Goal: Communication & Community: Answer question/provide support

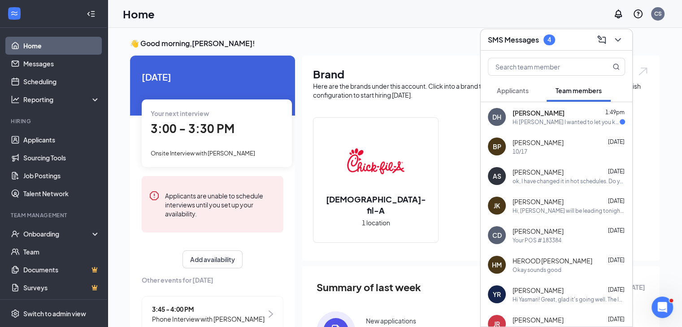
click at [547, 124] on div "Hi [PERSON_NAME] I wanted to let you know that unfortunately, I won’t be able t…" at bounding box center [565, 122] width 107 height 8
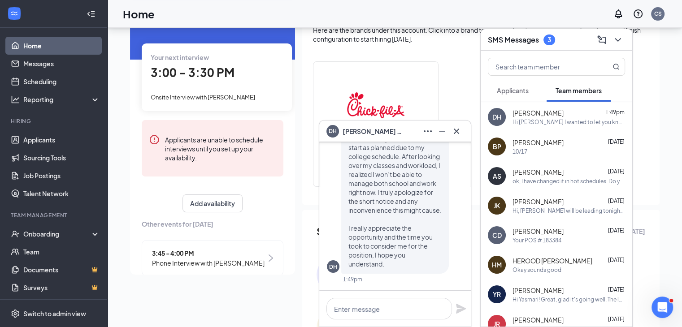
scroll to position [90, 0]
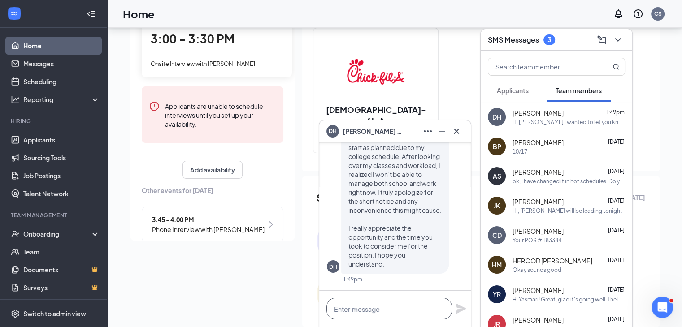
click at [400, 307] on textarea at bounding box center [388, 309] width 125 height 22
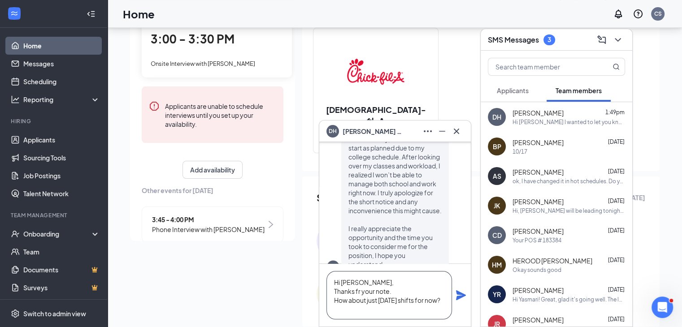
scroll to position [9, 0]
click at [405, 281] on textarea "Hi [PERSON_NAME], Thanks fr your note. How about just [DATE] shifts for now?" at bounding box center [388, 295] width 125 height 48
click at [358, 311] on textarea "Hi [PERSON_NAME], Thanks fr your note. Can we talk about this? How about just […" at bounding box center [388, 295] width 125 height 48
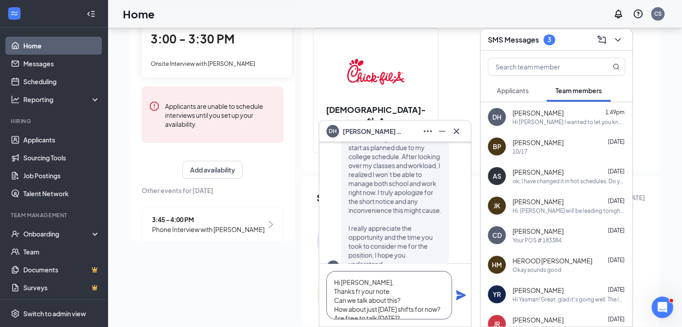
click at [358, 289] on textarea "Hi [PERSON_NAME], Thanks fr your note. Can we talk about this? How about just […" at bounding box center [388, 295] width 125 height 48
type textarea "Hi [PERSON_NAME], Thanks for your note. Can we talk about this? How about just …"
click at [459, 296] on icon "Plane" at bounding box center [461, 295] width 10 height 10
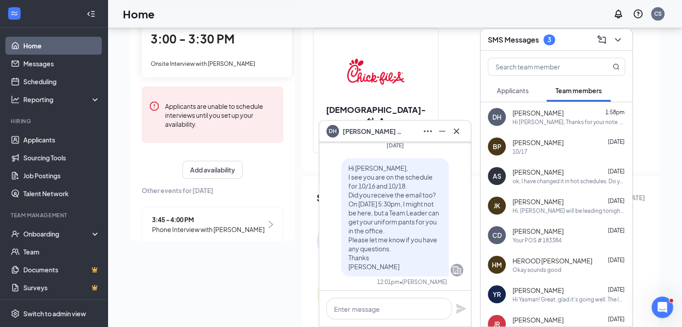
scroll to position [-513, 0]
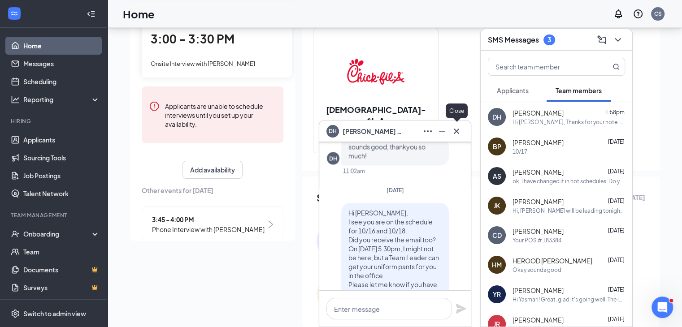
click at [457, 130] on icon "Cross" at bounding box center [456, 131] width 11 height 11
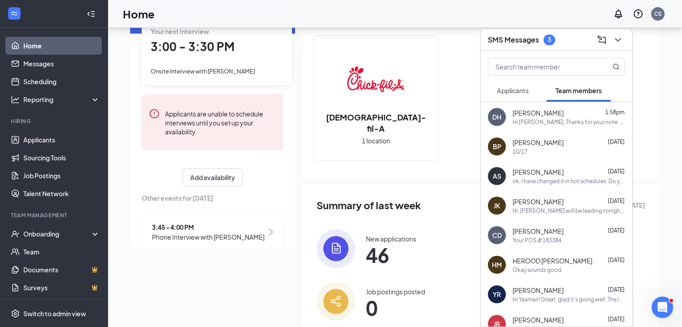
scroll to position [0, 0]
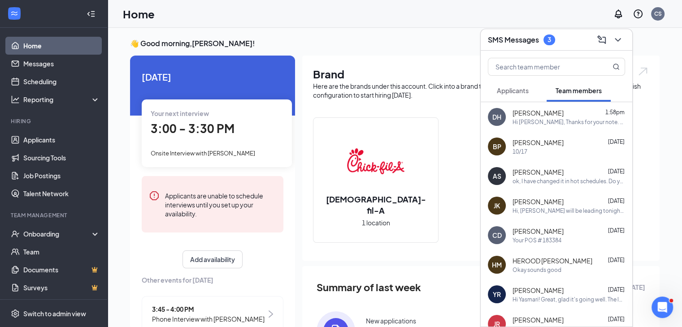
click at [518, 90] on span "Applicants" at bounding box center [513, 90] width 32 height 8
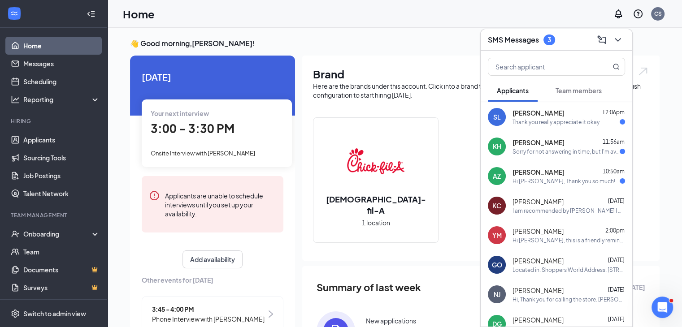
click at [576, 87] on span "Team members" at bounding box center [578, 90] width 46 height 8
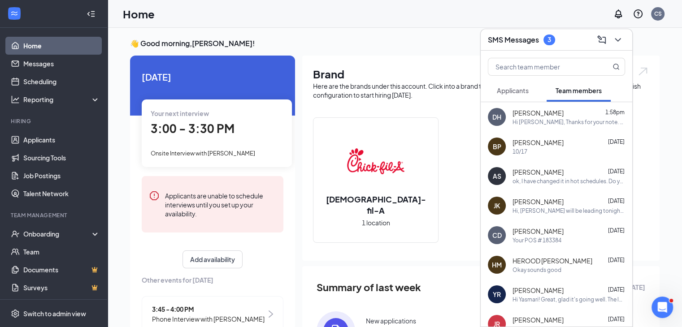
click at [518, 94] on span "Applicants" at bounding box center [513, 90] width 32 height 8
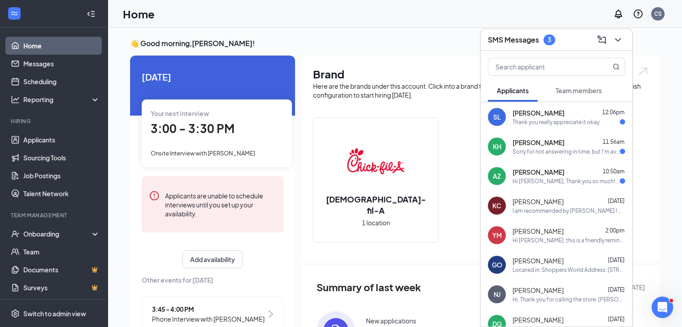
click at [554, 173] on div "[PERSON_NAME] 10:50am" at bounding box center [568, 172] width 112 height 9
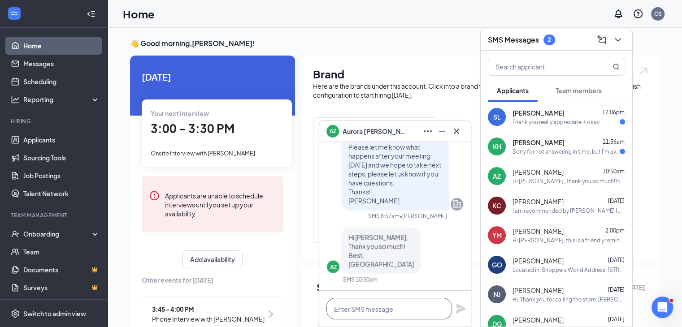
click at [413, 309] on textarea at bounding box center [388, 309] width 125 height 22
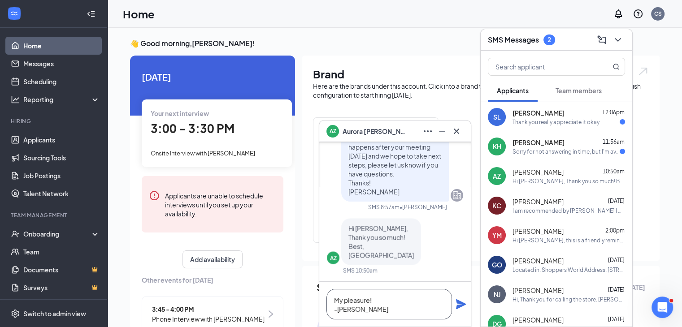
type textarea "My pleasure! -[PERSON_NAME]"
click at [457, 300] on icon "Plane" at bounding box center [461, 304] width 10 height 10
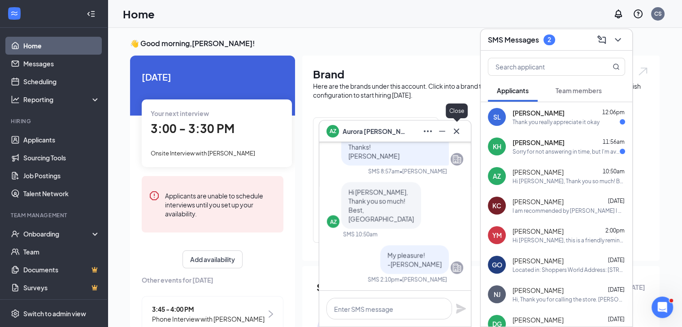
drag, startPoint x: 456, startPoint y: 131, endPoint x: 488, endPoint y: 117, distance: 34.5
click at [456, 131] on icon "Cross" at bounding box center [455, 130] width 5 height 5
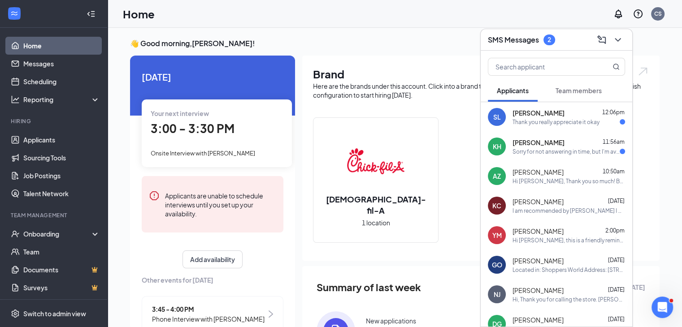
click at [580, 151] on div "Sorry for not answering in time, but I'm available [DATE]." at bounding box center [565, 152] width 107 height 8
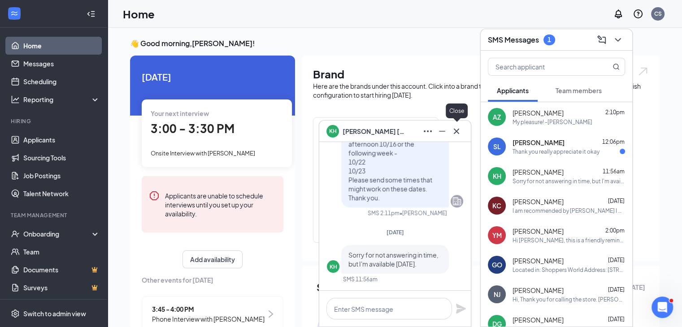
click at [456, 131] on icon "Cross" at bounding box center [455, 130] width 5 height 5
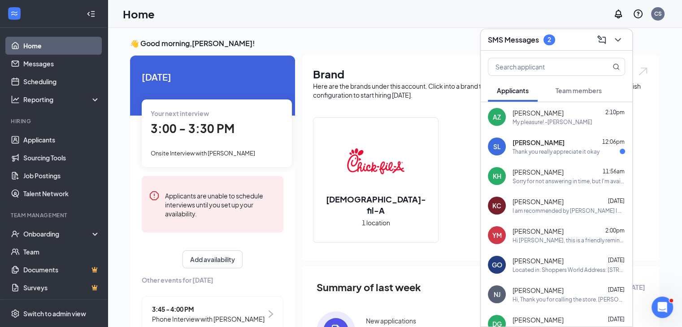
click at [572, 147] on div "[PERSON_NAME] 12:06pm Thank you really appreciate it okay" at bounding box center [568, 146] width 112 height 17
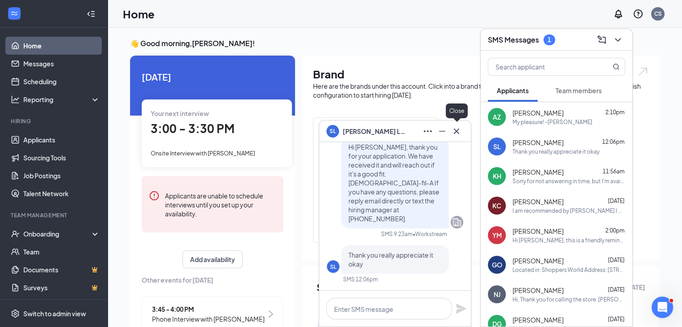
click at [459, 133] on icon "Cross" at bounding box center [456, 131] width 11 height 11
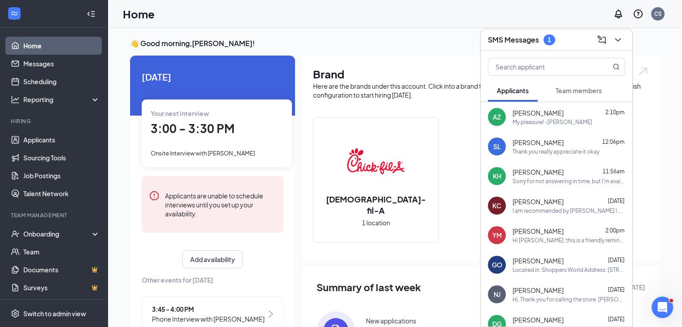
click at [571, 90] on span "Team members" at bounding box center [578, 90] width 46 height 8
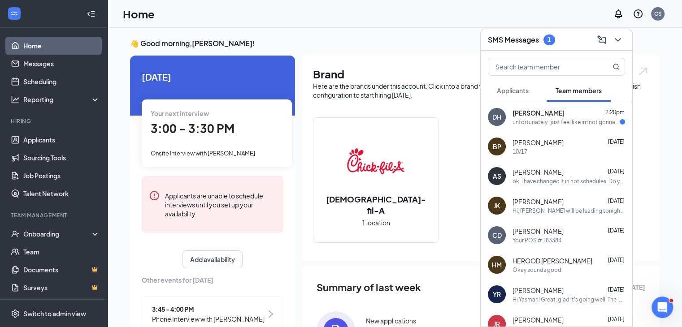
click at [556, 121] on div "unfortunately i just feel like im not gonna be able to do saturdays since it's …" at bounding box center [565, 122] width 107 height 8
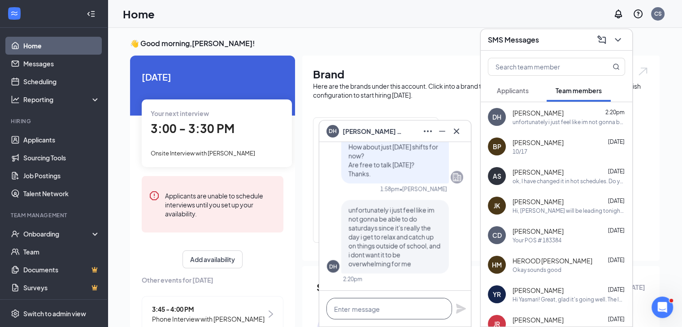
click at [394, 311] on textarea at bounding box center [388, 309] width 125 height 22
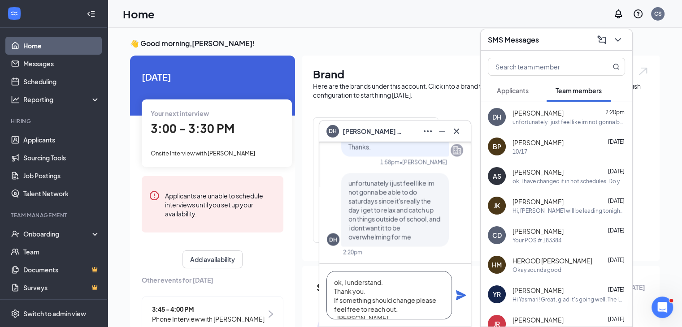
type textarea "ok, I understand. Thank you. If something should change please feel free to rea…"
click at [459, 294] on icon "Plane" at bounding box center [461, 295] width 10 height 10
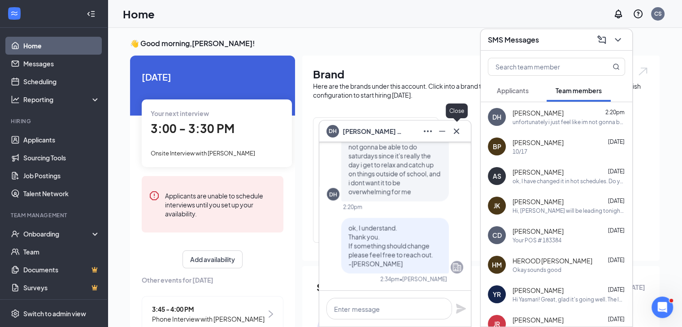
click at [458, 131] on icon "Cross" at bounding box center [456, 131] width 11 height 11
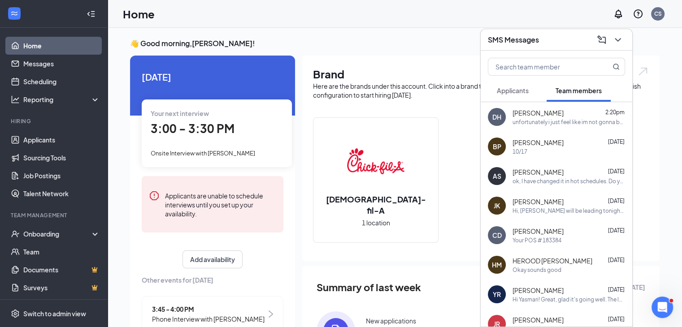
click at [557, 113] on div "[PERSON_NAME] 2:20pm" at bounding box center [568, 112] width 112 height 9
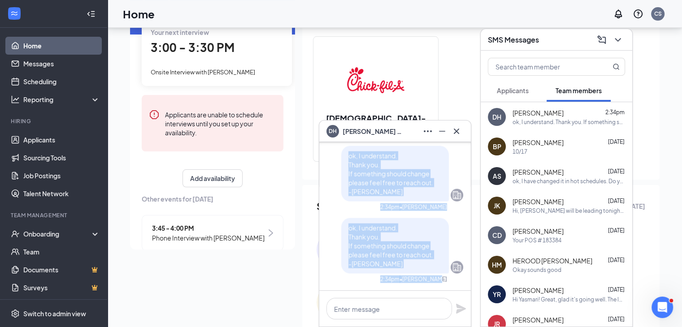
scroll to position [90, 0]
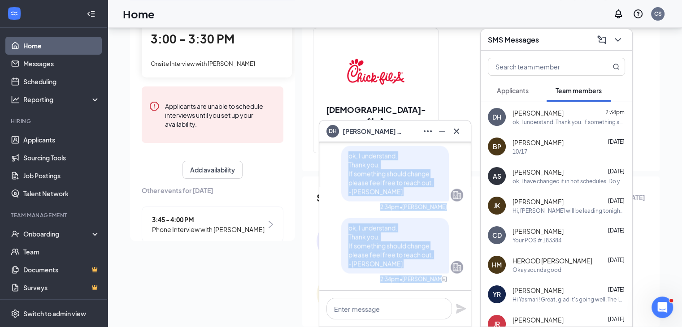
drag, startPoint x: 342, startPoint y: 242, endPoint x: 443, endPoint y: 287, distance: 110.7
copy div "Hi [PERSON_NAME], Thanks for your note. Can we talk about this? How about just …"
click at [459, 130] on icon "Cross" at bounding box center [456, 131] width 11 height 11
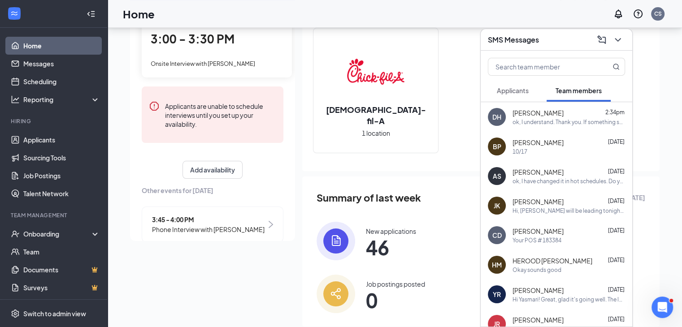
click at [540, 43] on div "SMS Messages" at bounding box center [556, 40] width 137 height 14
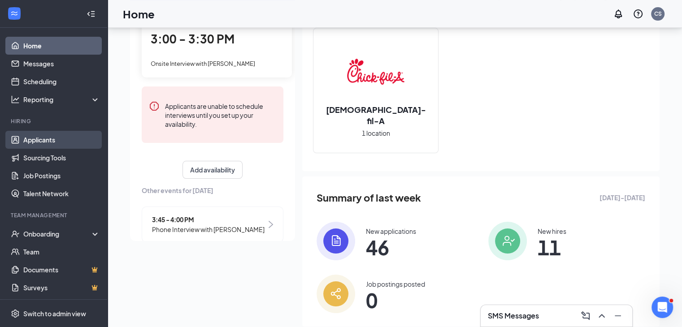
click at [40, 138] on link "Applicants" at bounding box center [61, 140] width 77 height 18
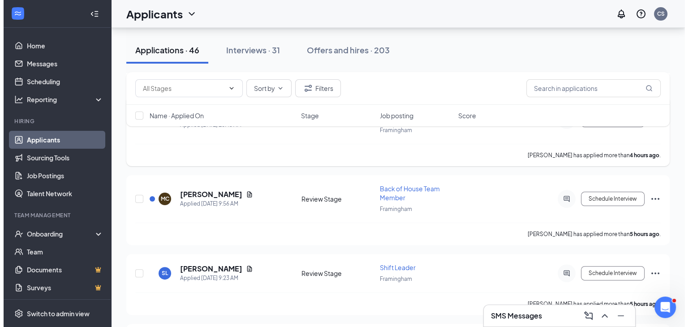
scroll to position [224, 0]
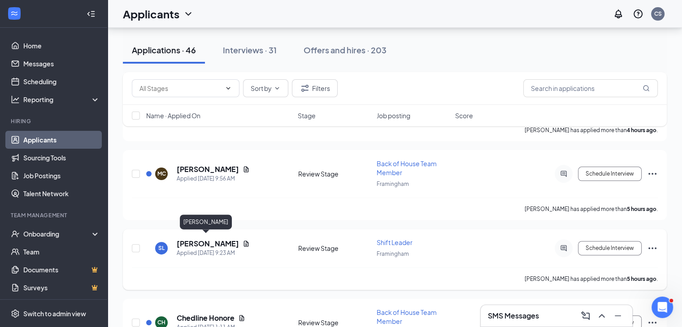
click at [215, 242] on h5 "[PERSON_NAME]" at bounding box center [208, 244] width 62 height 10
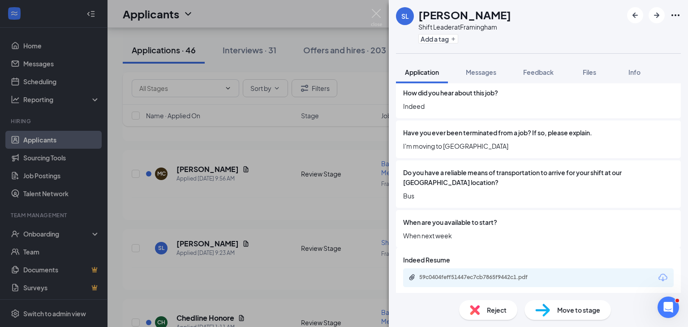
scroll to position [664, 0]
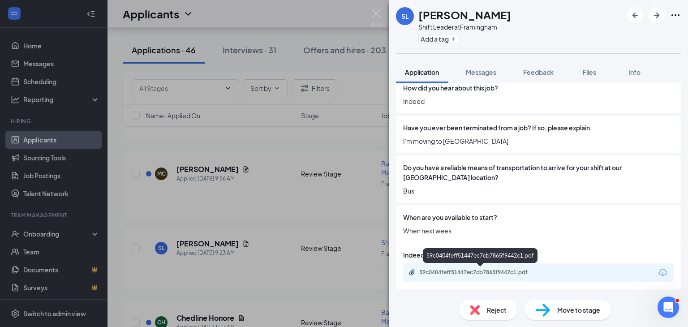
click at [508, 270] on div "59c0404feff51447ec7cb7865f9442c1.pdf" at bounding box center [481, 272] width 125 height 7
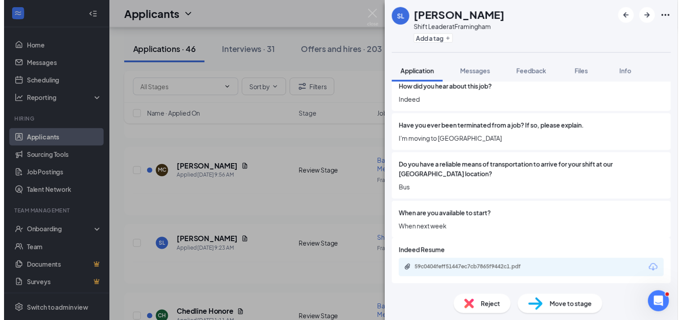
scroll to position [661, 0]
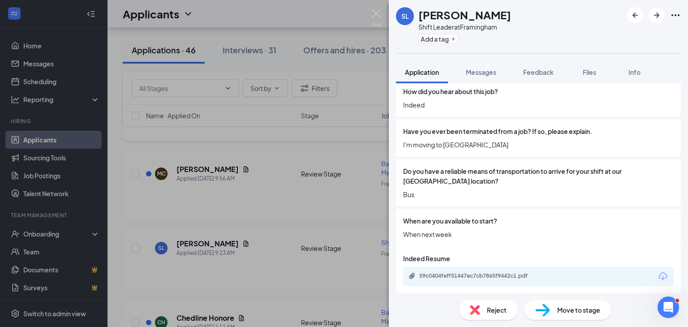
click at [379, 15] on img at bounding box center [376, 17] width 11 height 17
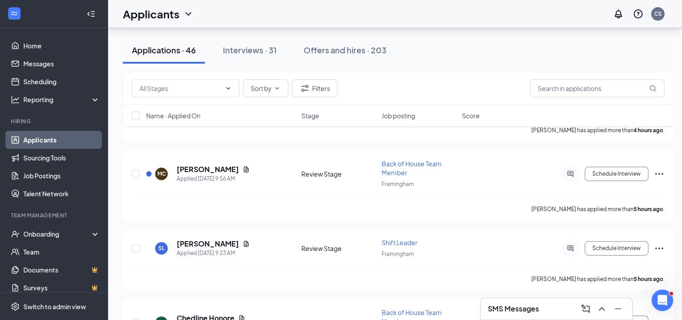
click at [548, 311] on div "SMS Messages" at bounding box center [556, 309] width 137 height 14
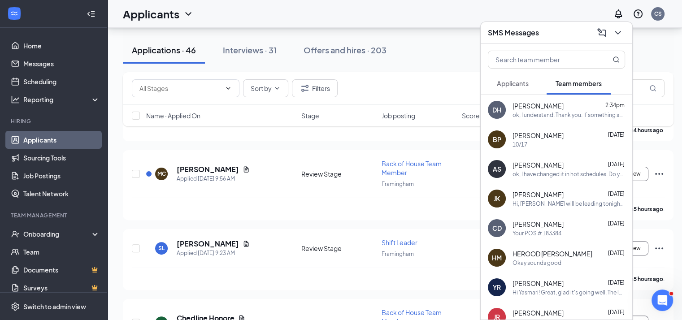
click at [513, 79] on span "Applicants" at bounding box center [513, 83] width 32 height 8
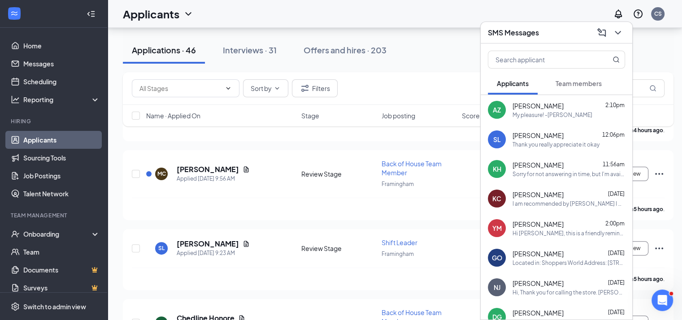
click at [544, 32] on div "SMS Messages" at bounding box center [556, 33] width 137 height 14
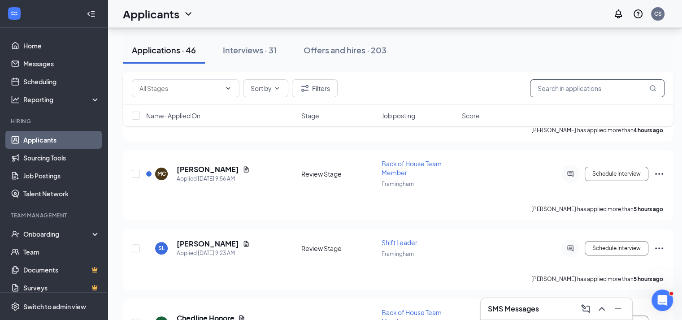
click at [605, 91] on input "text" at bounding box center [597, 88] width 134 height 18
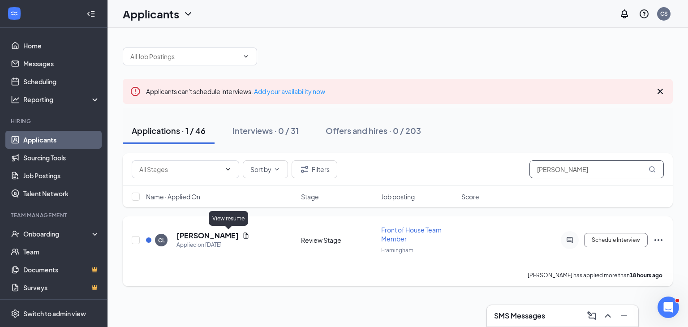
type input "[PERSON_NAME]"
click at [215, 234] on h5 "[PERSON_NAME]" at bounding box center [208, 236] width 62 height 10
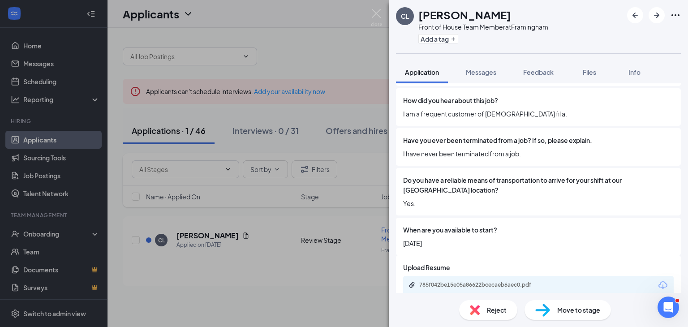
scroll to position [674, 0]
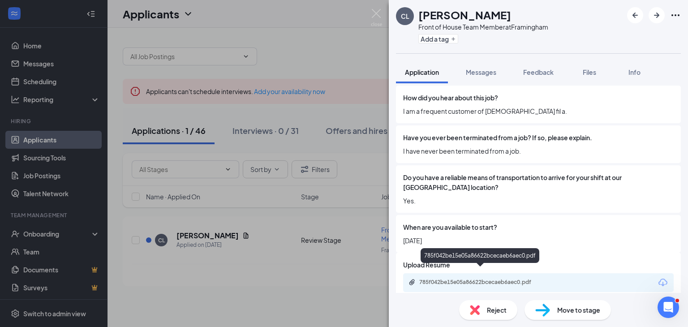
click at [456, 279] on div "785f042be15e05a86622bcecaeb6aec0.pdf" at bounding box center [481, 282] width 125 height 7
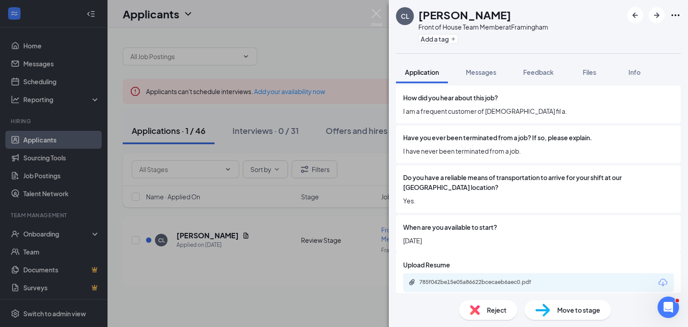
scroll to position [670, 0]
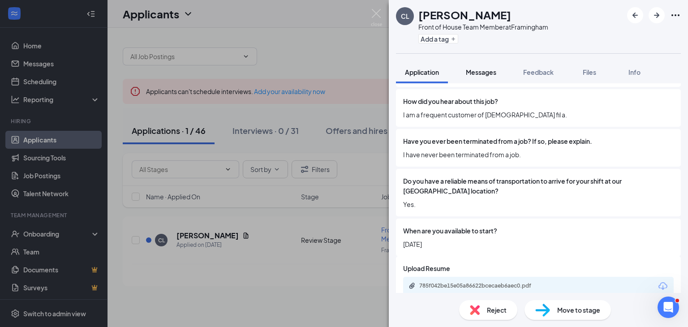
click at [484, 76] on span "Messages" at bounding box center [481, 72] width 30 height 8
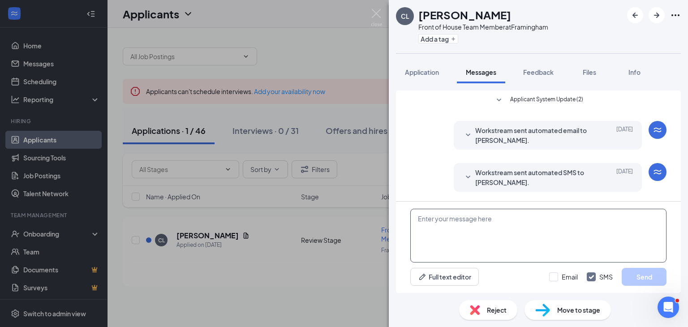
click at [462, 230] on textarea at bounding box center [538, 236] width 256 height 54
paste textarea "We received your application for front of house team member at [DEMOGRAPHIC_DAT…"
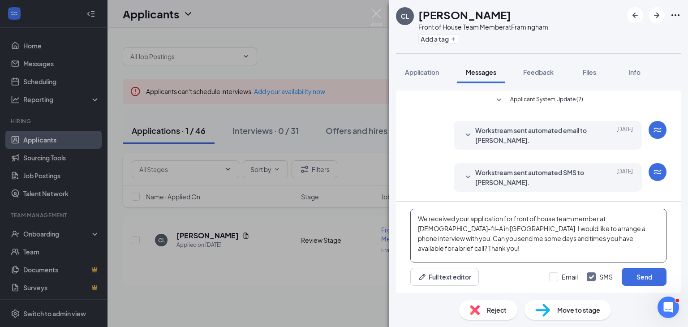
click at [415, 219] on textarea "We received your application for front of house team member at [DEMOGRAPHIC_DAT…" at bounding box center [538, 236] width 256 height 54
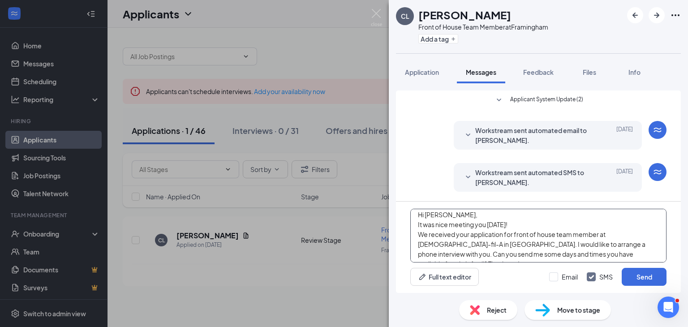
scroll to position [5, 0]
click at [544, 253] on textarea "Hi [PERSON_NAME], It was nice meeting you [DATE]! We received your application …" at bounding box center [538, 236] width 256 height 54
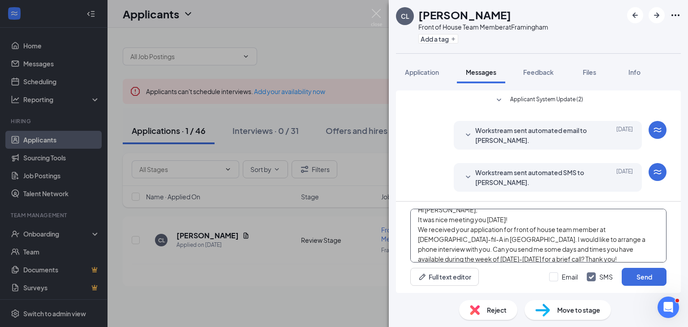
click at [527, 257] on textarea "Hi [PERSON_NAME], It was nice meeting you [DATE]! We received your application …" at bounding box center [538, 236] width 256 height 54
click at [474, 256] on textarea "Hi [PERSON_NAME], It was nice meeting you [DATE]! We received your application …" at bounding box center [538, 236] width 256 height 54
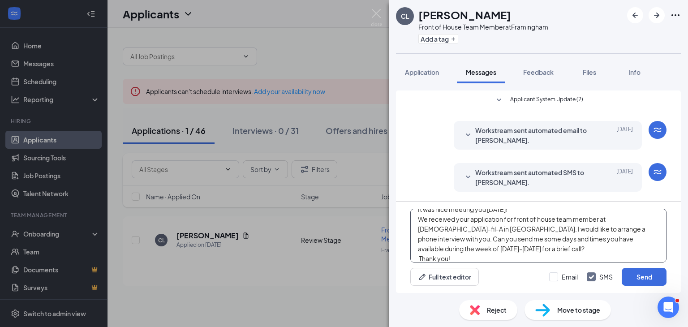
click at [473, 254] on textarea "Hi [PERSON_NAME], It was nice meeting you [DATE]! We received your application …" at bounding box center [538, 236] width 256 height 54
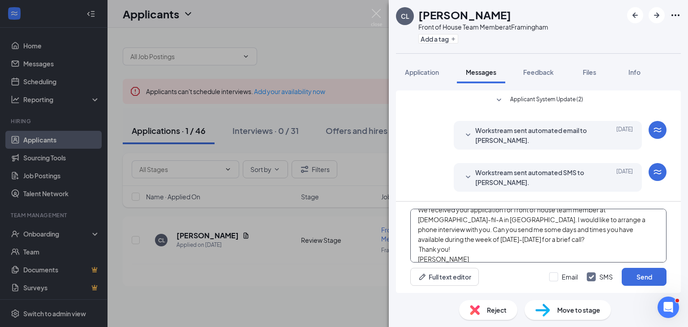
click at [608, 226] on textarea "Hi [PERSON_NAME], It was nice meeting you [DATE]! We received your application …" at bounding box center [538, 236] width 256 height 54
type textarea "Hi [PERSON_NAME], It was nice meeting you [DATE]! We received your application …"
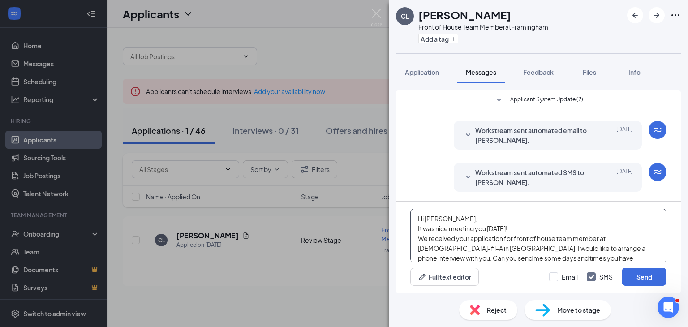
scroll to position [35, 0]
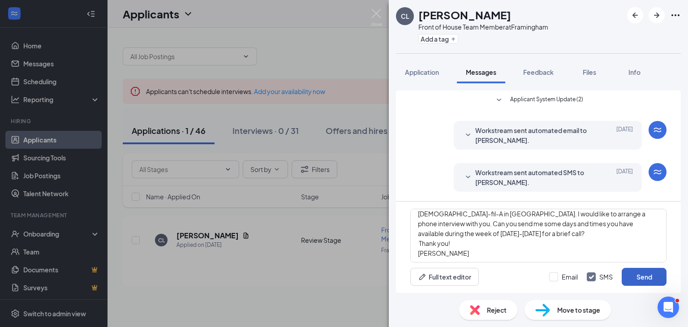
click at [636, 277] on button "Send" at bounding box center [644, 277] width 45 height 18
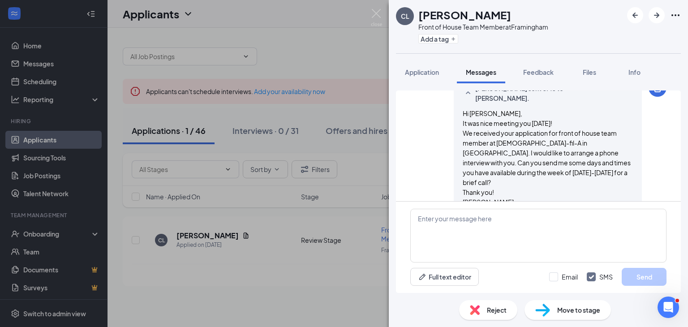
scroll to position [136, 0]
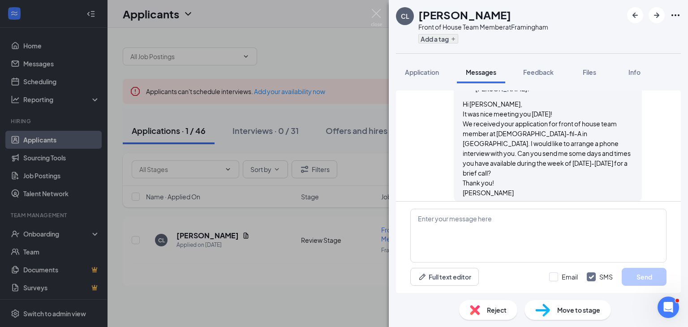
drag, startPoint x: 496, startPoint y: 48, endPoint x: 457, endPoint y: 39, distance: 39.5
click at [495, 48] on div "CL [PERSON_NAME] Front of House Team Member at [GEOGRAPHIC_DATA] Add a tag" at bounding box center [538, 26] width 299 height 53
click at [435, 35] on button "Add a tag" at bounding box center [439, 38] width 40 height 9
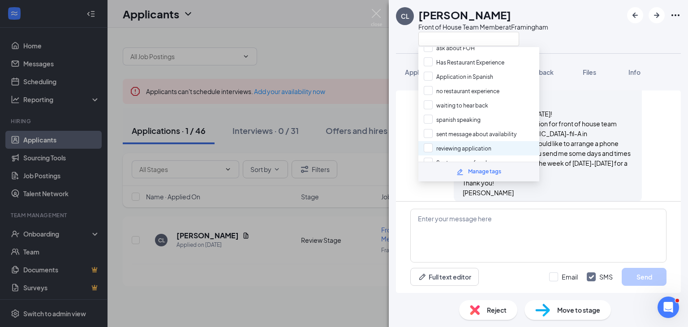
scroll to position [90, 0]
click at [432, 142] on input "Sent message for phone screen" at bounding box center [470, 147] width 93 height 10
checkbox input "true"
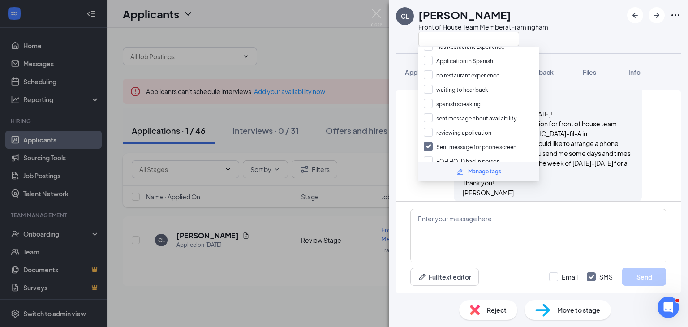
click at [401, 40] on div "CL [PERSON_NAME] Front of House Team Member at [GEOGRAPHIC_DATA]" at bounding box center [472, 26] width 152 height 39
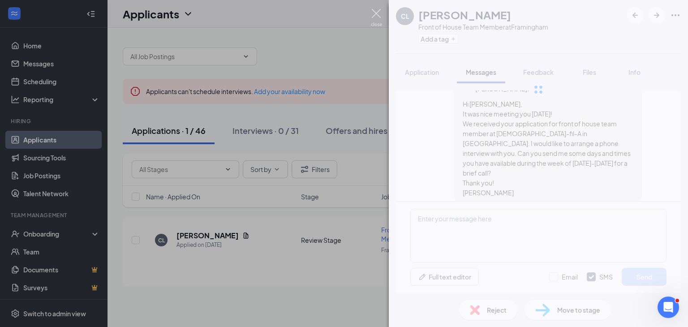
click at [373, 17] on img at bounding box center [376, 17] width 11 height 17
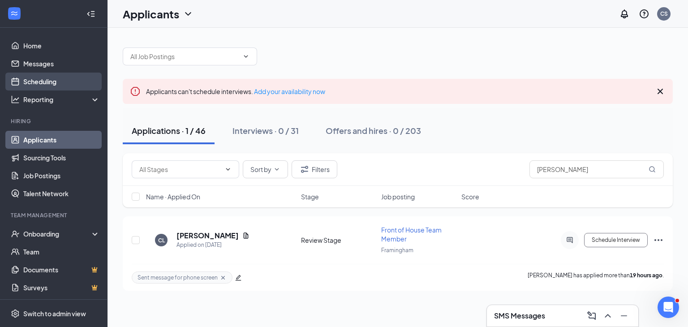
click at [59, 80] on link "Scheduling" at bounding box center [61, 82] width 77 height 18
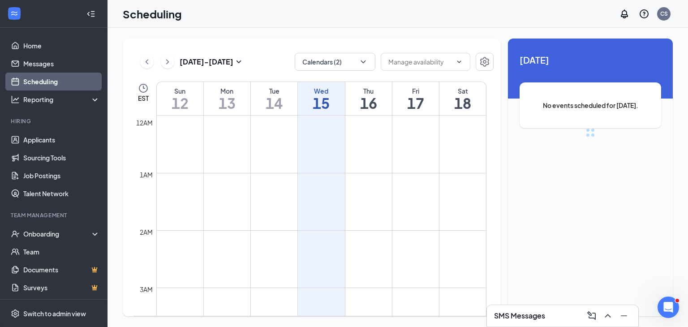
scroll to position [440, 0]
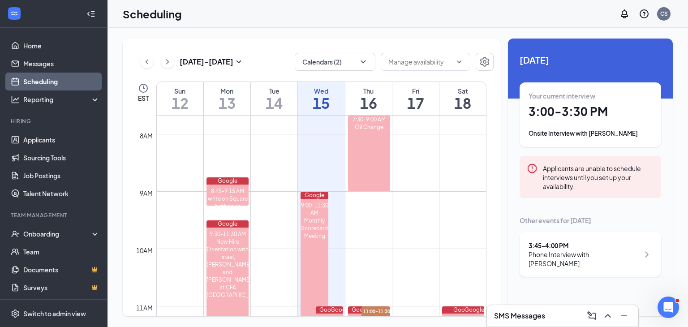
click at [590, 134] on div "Onsite Interview with [PERSON_NAME]" at bounding box center [591, 133] width 124 height 9
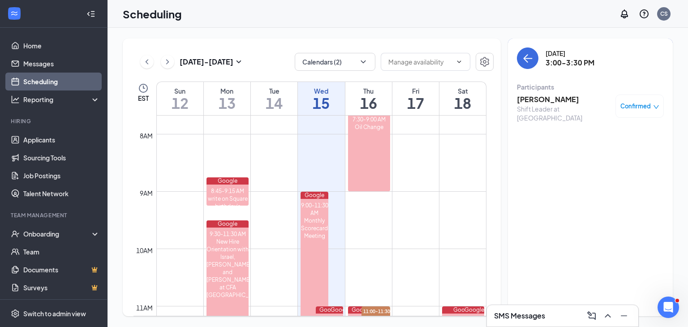
click at [568, 99] on h3 "[PERSON_NAME]" at bounding box center [564, 100] width 94 height 10
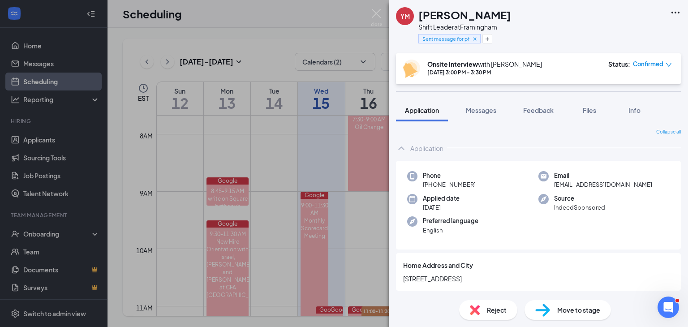
click at [493, 307] on span "Reject" at bounding box center [497, 310] width 20 height 10
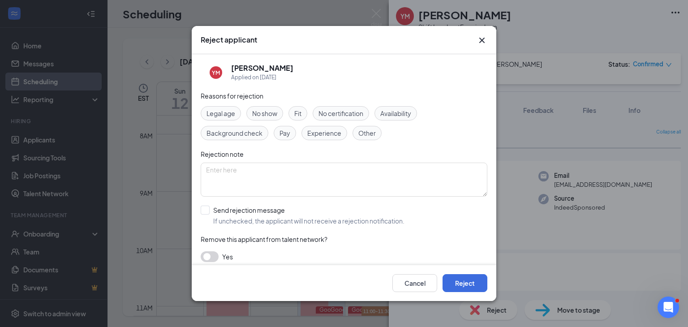
click at [273, 113] on span "No show" at bounding box center [264, 113] width 25 height 10
drag, startPoint x: 211, startPoint y: 213, endPoint x: 257, endPoint y: 219, distance: 46.0
click at [211, 213] on input "Send rejection message If unchecked, the applicant will not receive a rejection…" at bounding box center [303, 216] width 204 height 20
checkbox input "true"
click at [475, 285] on button "Reject" at bounding box center [465, 283] width 45 height 18
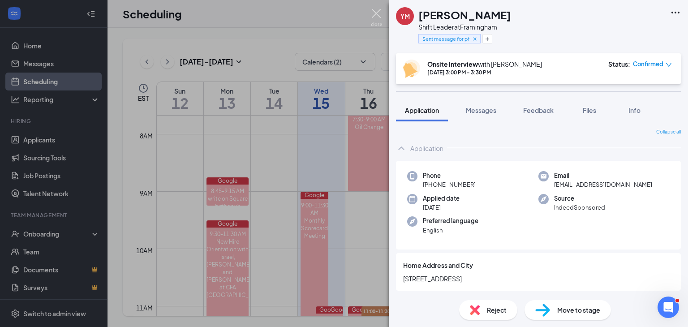
click at [376, 15] on img at bounding box center [376, 17] width 11 height 17
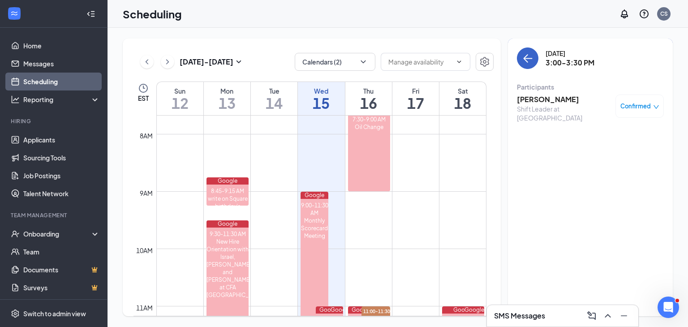
click at [528, 60] on icon "ArrowLeft" at bounding box center [528, 58] width 11 height 11
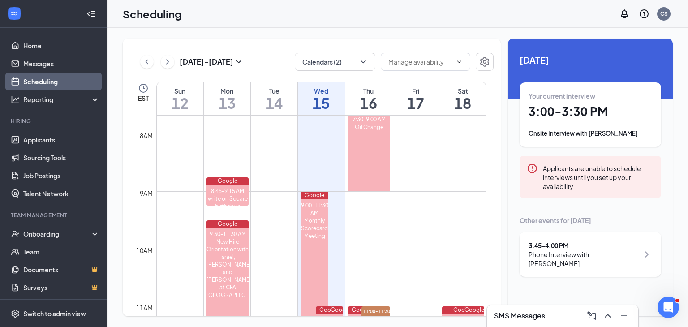
click at [558, 311] on div "SMS Messages" at bounding box center [562, 316] width 137 height 14
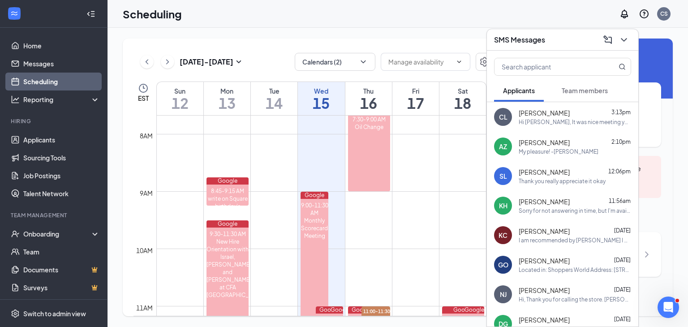
click at [565, 147] on div "[PERSON_NAME] 2:10pm My pleasure! -[PERSON_NAME]" at bounding box center [575, 146] width 112 height 17
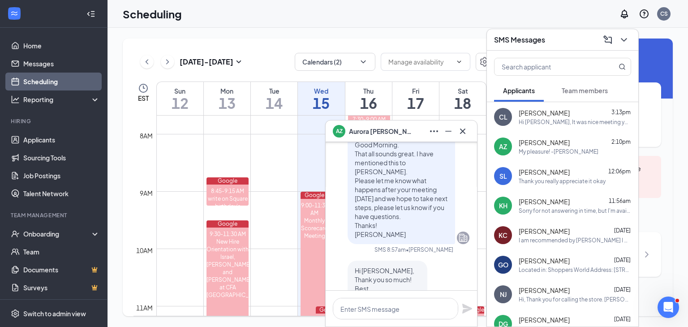
scroll to position [-134, 0]
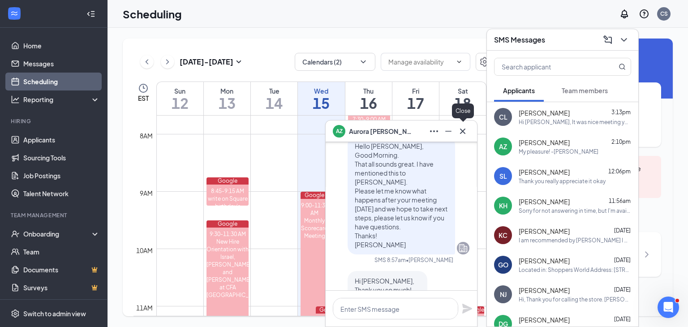
click at [460, 134] on icon "Cross" at bounding box center [463, 131] width 11 height 11
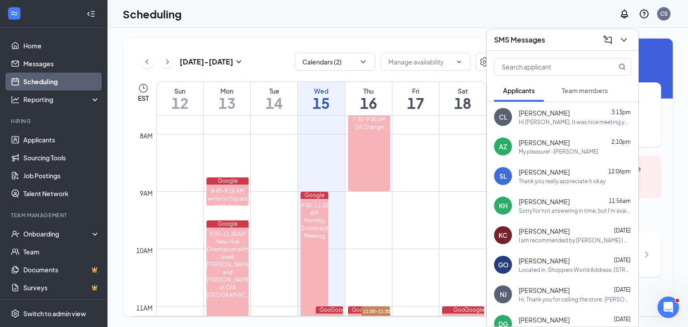
click at [590, 88] on span "Team members" at bounding box center [585, 90] width 46 height 8
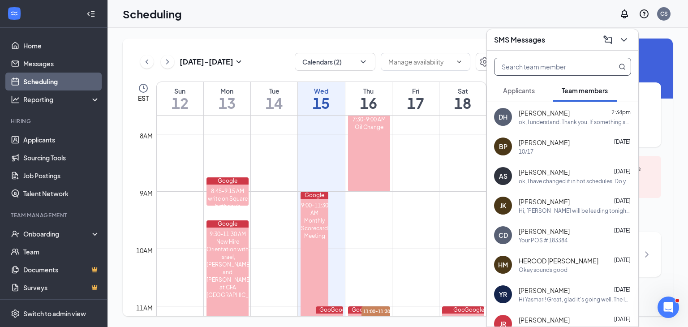
click at [554, 68] on input "text" at bounding box center [548, 66] width 106 height 17
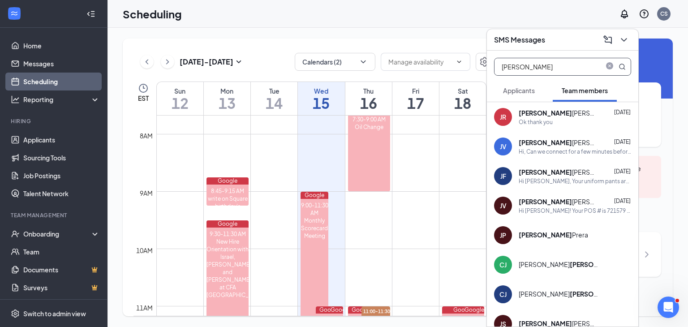
type input "[PERSON_NAME]"
click at [580, 139] on div "[PERSON_NAME] [DATE]" at bounding box center [575, 142] width 112 height 9
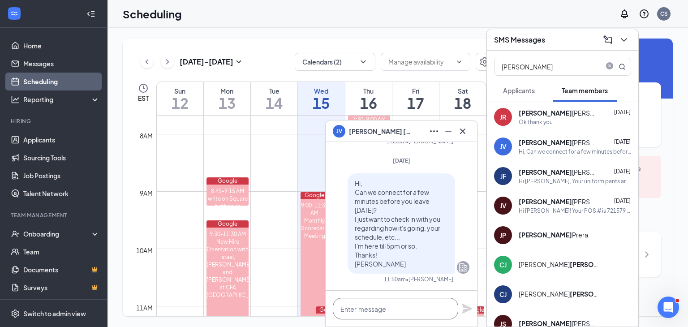
click at [397, 306] on textarea at bounding box center [395, 309] width 125 height 22
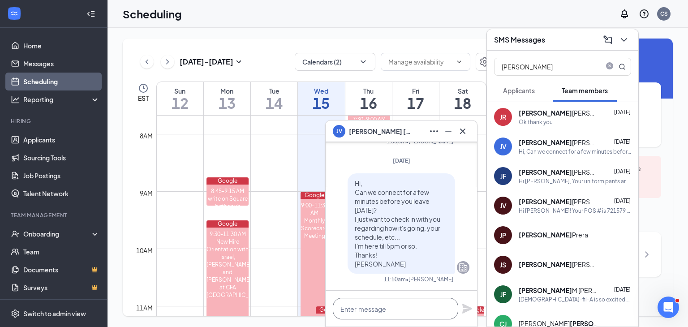
click at [394, 303] on textarea at bounding box center [395, 309] width 125 height 22
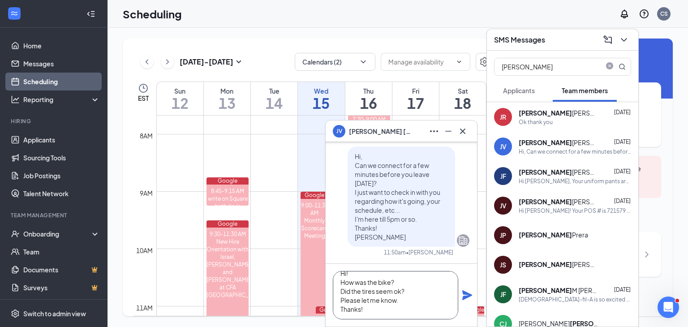
scroll to position [18, 0]
type textarea "Hi! How was the bike? Did the tires seem ok? Please let me know. Thanks! [PERSO…"
click at [462, 297] on icon "Plane" at bounding box center [467, 295] width 11 height 11
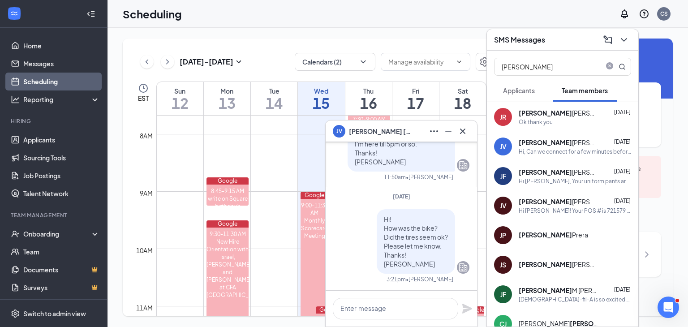
scroll to position [0, 0]
click at [462, 133] on icon "Cross" at bounding box center [463, 131] width 11 height 11
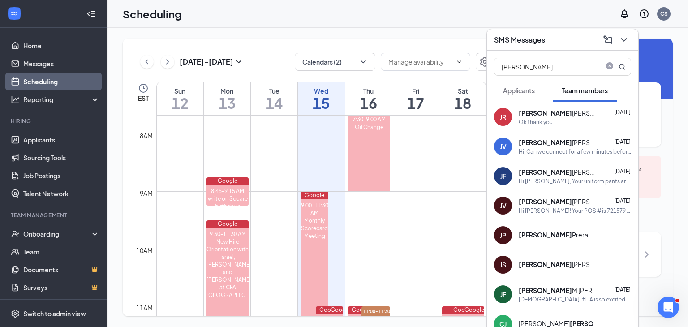
drag, startPoint x: 543, startPoint y: 40, endPoint x: 510, endPoint y: 28, distance: 34.3
click at [540, 42] on h3 "SMS Messages" at bounding box center [519, 40] width 51 height 10
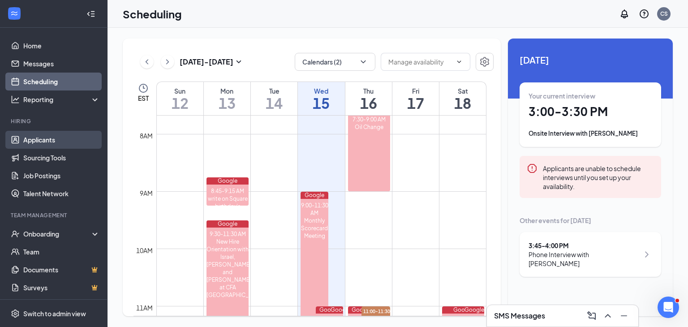
click at [60, 140] on link "Applicants" at bounding box center [61, 140] width 77 height 18
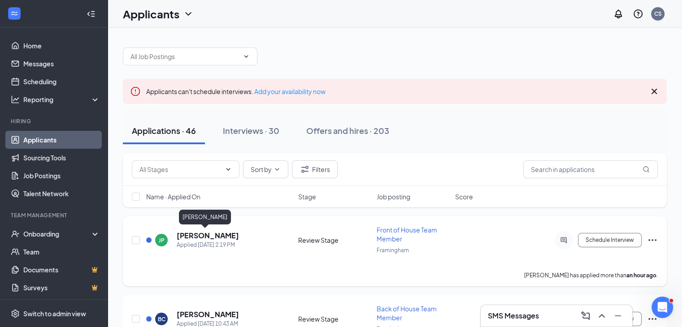
click at [197, 233] on h5 "[PERSON_NAME]" at bounding box center [208, 236] width 62 height 10
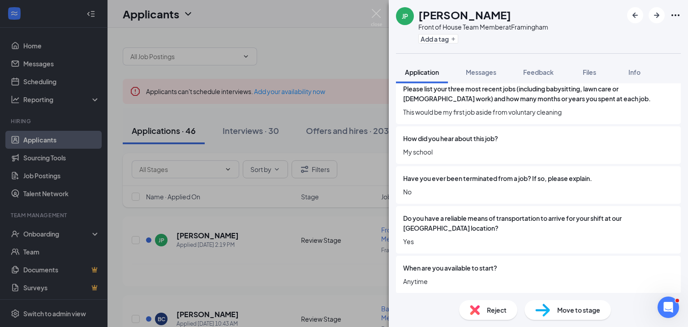
scroll to position [614, 0]
click at [491, 82] on button "Messages" at bounding box center [481, 72] width 48 height 22
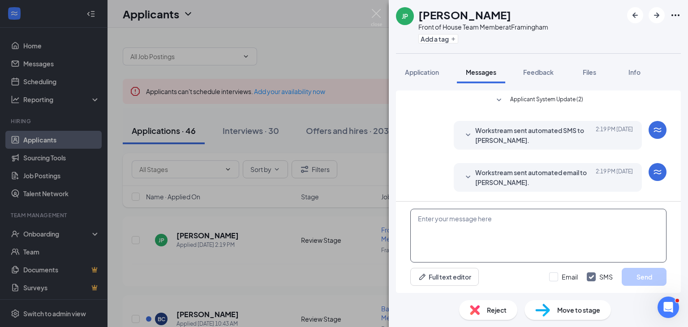
click at [497, 224] on textarea at bounding box center [538, 236] width 256 height 54
paste textarea "We received your application for front of house team member at [DEMOGRAPHIC_DAT…"
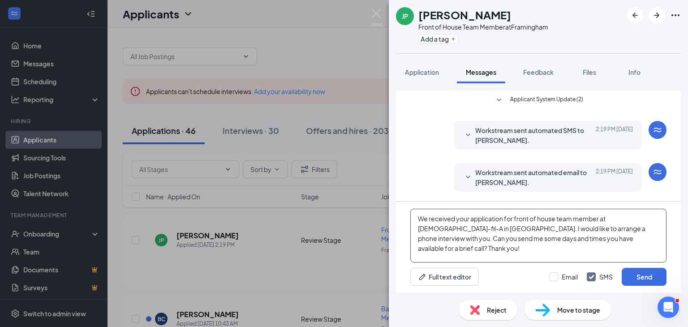
click at [418, 218] on textarea "We received your application for front of house team member at [DEMOGRAPHIC_DAT…" at bounding box center [538, 236] width 256 height 54
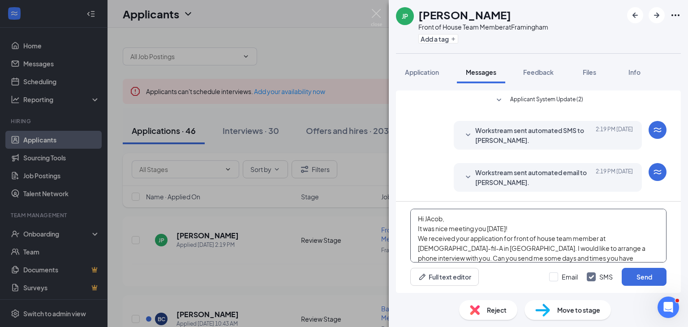
click at [429, 218] on textarea "Hi JAcob, It was nice meeting you [DATE]! We received your application for fron…" at bounding box center [538, 236] width 256 height 54
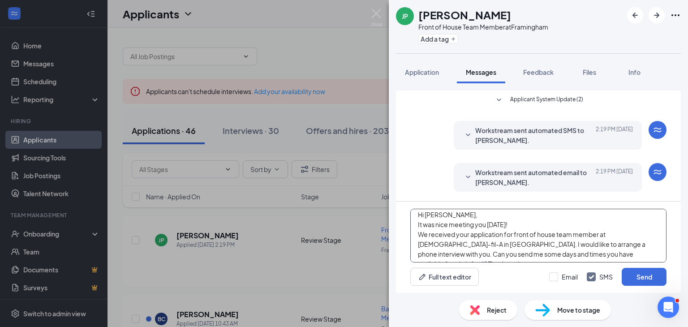
scroll to position [5, 0]
drag, startPoint x: 545, startPoint y: 254, endPoint x: 548, endPoint y: 261, distance: 7.8
click at [545, 255] on textarea "Hi [PERSON_NAME], It was nice meeting you [DATE]! We received your application …" at bounding box center [538, 236] width 256 height 54
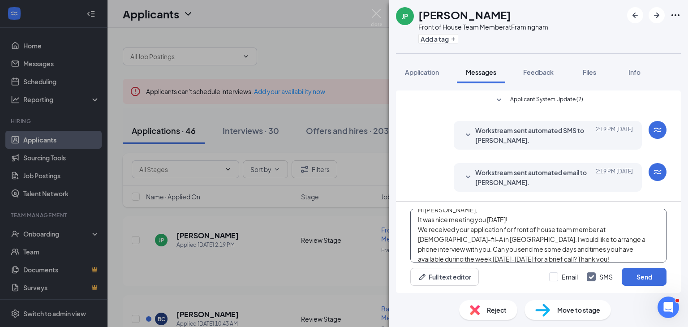
click at [603, 246] on textarea "Hi [PERSON_NAME], It was nice meeting you [DATE]! We received your application …" at bounding box center [538, 236] width 256 height 54
click at [475, 254] on textarea "Hi [PERSON_NAME], It was nice meeting you [DATE]! We received your application …" at bounding box center [538, 236] width 256 height 54
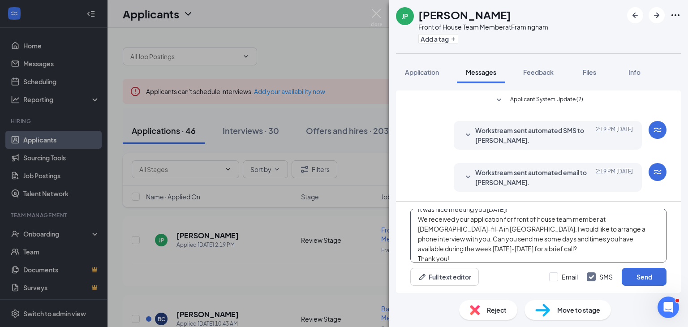
click at [486, 256] on textarea "Hi [PERSON_NAME], It was nice meeting you [DATE]! We received your application …" at bounding box center [538, 236] width 256 height 54
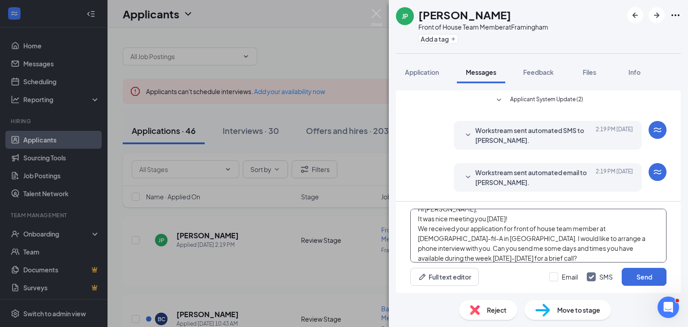
scroll to position [0, 0]
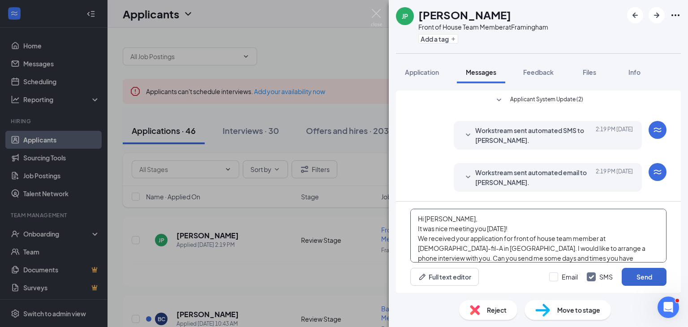
type textarea "Hi [PERSON_NAME], It was nice meeting you [DATE]! We received your application …"
click at [636, 279] on button "Send" at bounding box center [644, 277] width 45 height 18
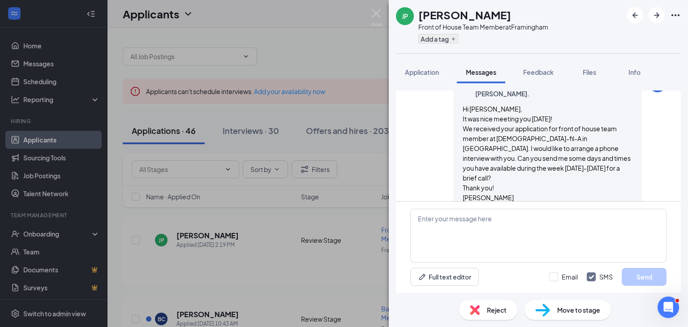
scroll to position [136, 0]
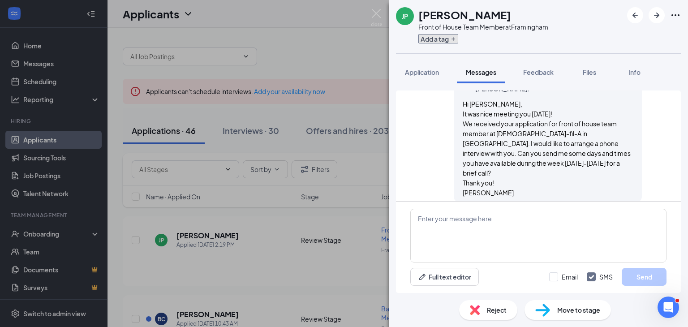
click at [432, 39] on button "Add a tag" at bounding box center [439, 38] width 40 height 9
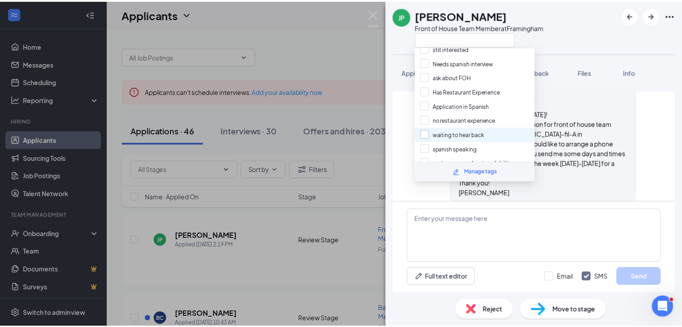
scroll to position [90, 0]
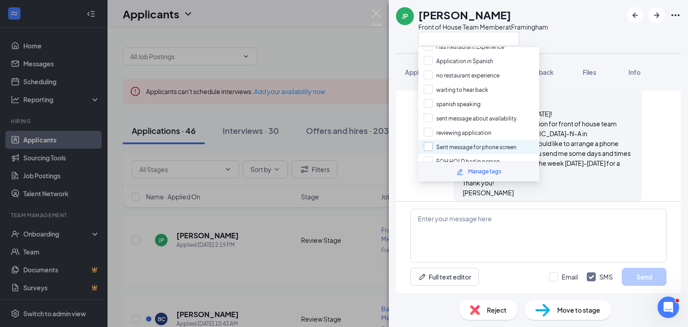
click at [435, 142] on input "Sent message for phone screen" at bounding box center [470, 147] width 93 height 10
checkbox input "true"
click at [400, 39] on div "JP [PERSON_NAME] Front of House Team Member at [GEOGRAPHIC_DATA]" at bounding box center [472, 26] width 152 height 39
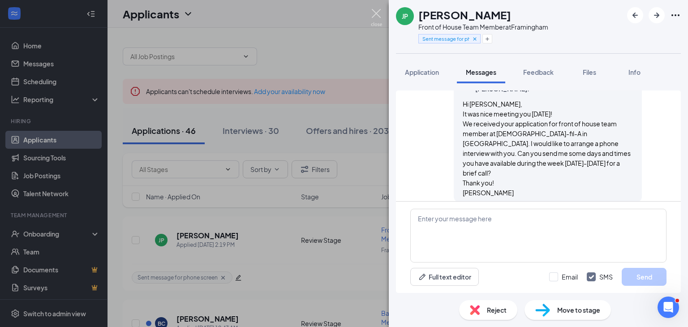
click at [376, 12] on img at bounding box center [376, 17] width 11 height 17
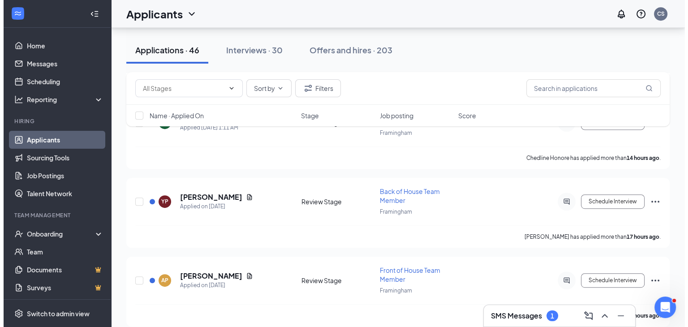
scroll to position [448, 0]
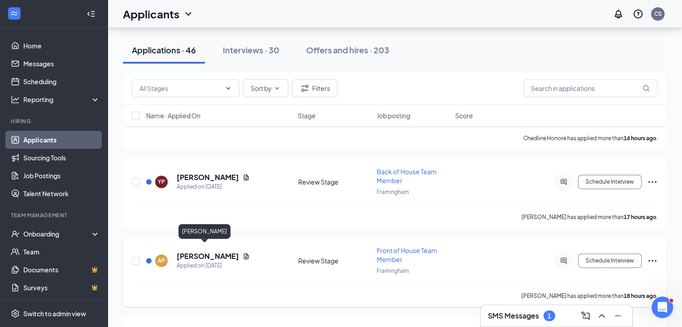
click at [203, 251] on h5 "[PERSON_NAME]" at bounding box center [208, 256] width 62 height 10
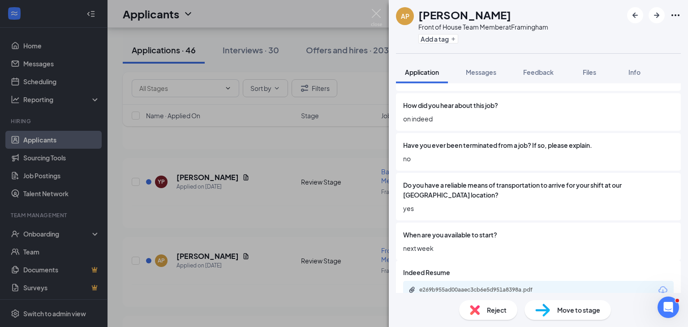
scroll to position [674, 0]
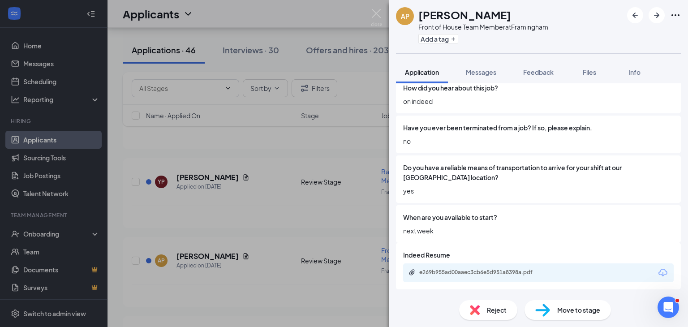
click at [482, 277] on div "e269b955ad00aaec3cb6e5d951a8398a.pdf" at bounding box center [538, 272] width 271 height 19
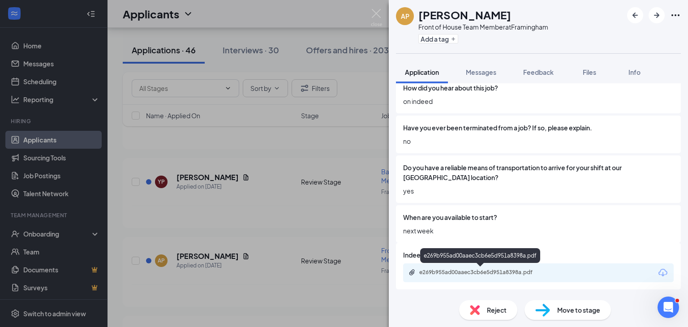
click at [483, 273] on div "e269b955ad00aaec3cb6e5d951a8398a.pdf" at bounding box center [481, 272] width 125 height 7
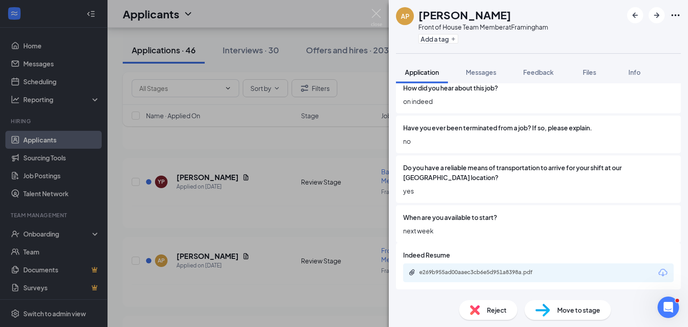
scroll to position [670, 0]
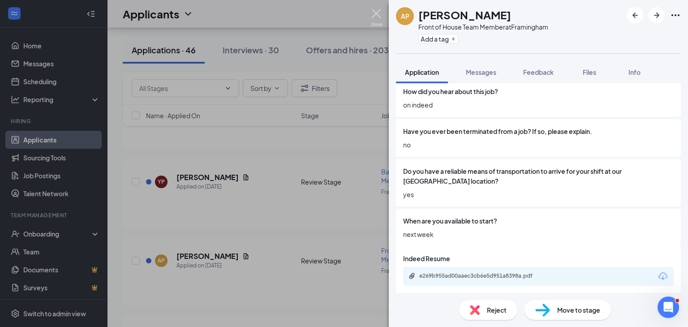
click at [374, 12] on img at bounding box center [376, 17] width 11 height 17
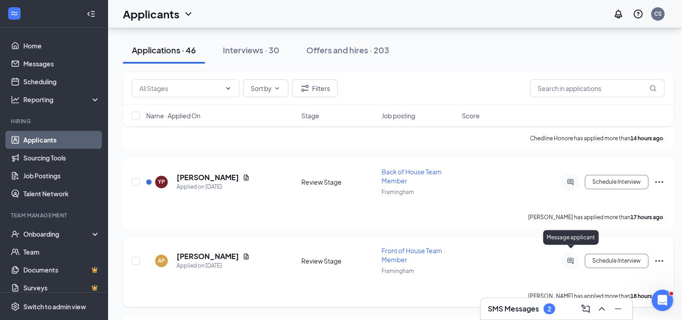
click at [570, 257] on icon "ActiveChat" at bounding box center [570, 260] width 11 height 7
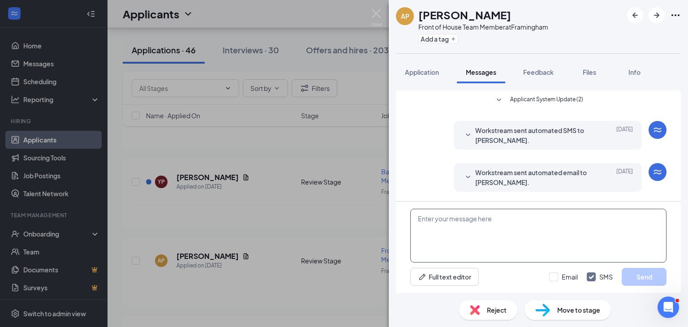
click at [493, 231] on textarea at bounding box center [538, 236] width 256 height 54
paste textarea "We received your application for front of house team member at [DEMOGRAPHIC_DAT…"
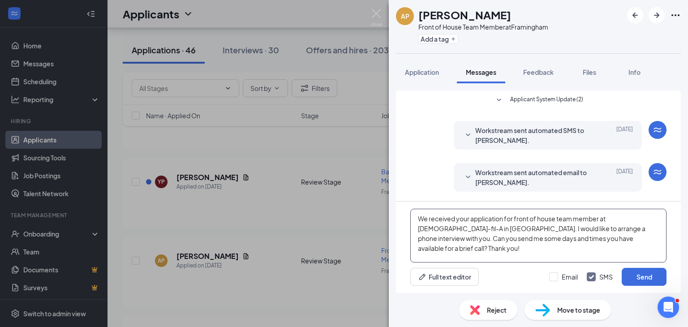
click at [419, 217] on textarea "We received your application for front of house team member at [DEMOGRAPHIC_DAT…" at bounding box center [538, 236] width 256 height 54
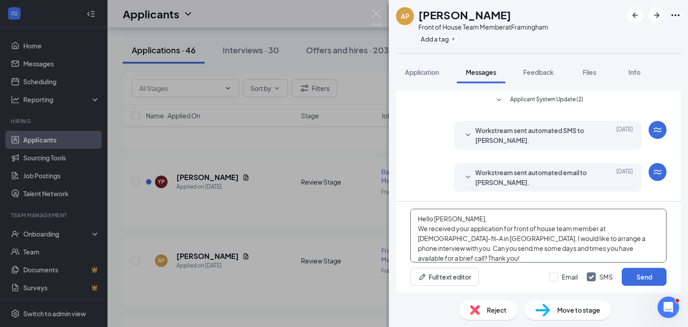
drag, startPoint x: 533, startPoint y: 250, endPoint x: 539, endPoint y: 268, distance: 18.8
click at [533, 250] on textarea "Hello [PERSON_NAME], We received your application for front of house team membe…" at bounding box center [538, 236] width 256 height 54
type textarea "Hello [PERSON_NAME], We received your application for front of house team membe…"
click at [652, 275] on button "Send" at bounding box center [644, 277] width 45 height 18
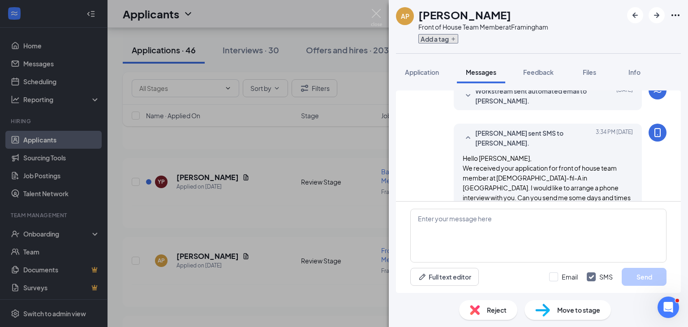
click at [436, 39] on button "Add a tag" at bounding box center [439, 38] width 40 height 9
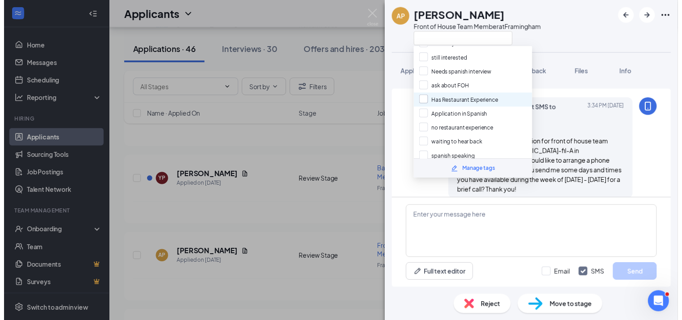
scroll to position [90, 0]
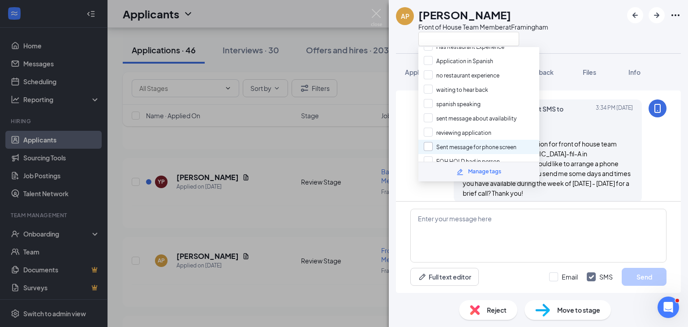
click at [431, 142] on input "Sent message for phone screen" at bounding box center [470, 147] width 93 height 10
checkbox input "true"
click at [400, 40] on div "AP [PERSON_NAME] Front of House Team Member at [GEOGRAPHIC_DATA]" at bounding box center [472, 26] width 152 height 39
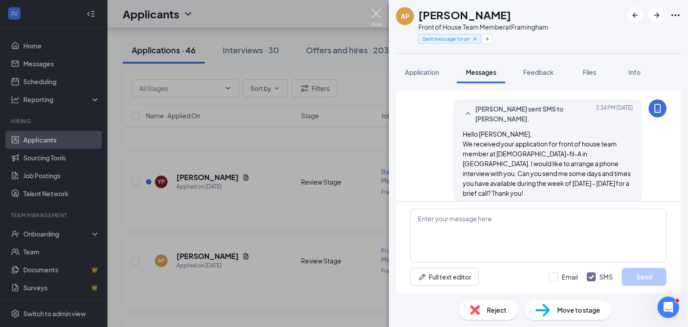
click at [376, 15] on img at bounding box center [376, 17] width 11 height 17
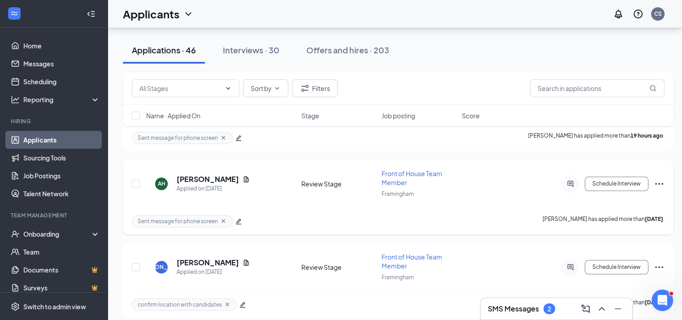
scroll to position [717, 0]
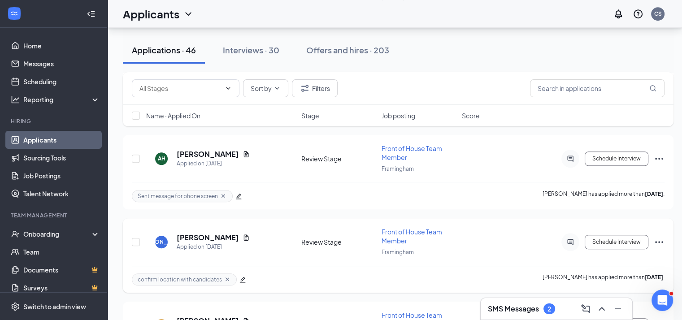
click at [661, 241] on icon "Ellipses" at bounding box center [659, 242] width 8 height 2
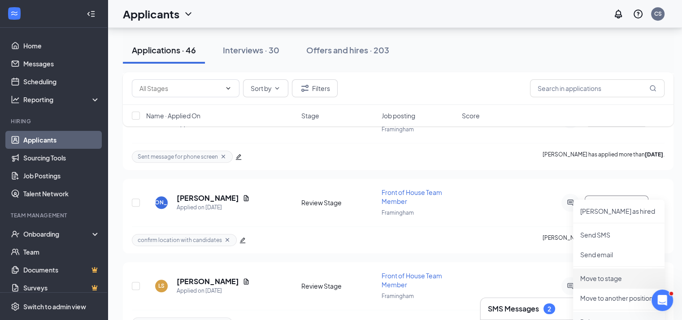
scroll to position [851, 0]
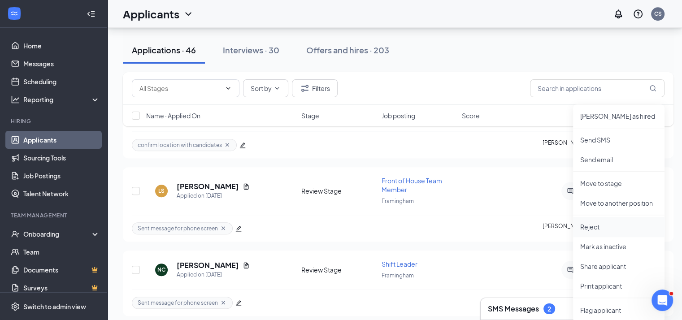
click at [596, 226] on p "Reject" at bounding box center [618, 226] width 77 height 9
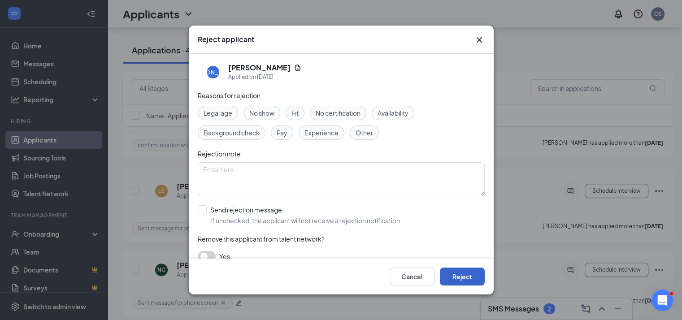
click at [471, 275] on button "Reject" at bounding box center [462, 277] width 45 height 18
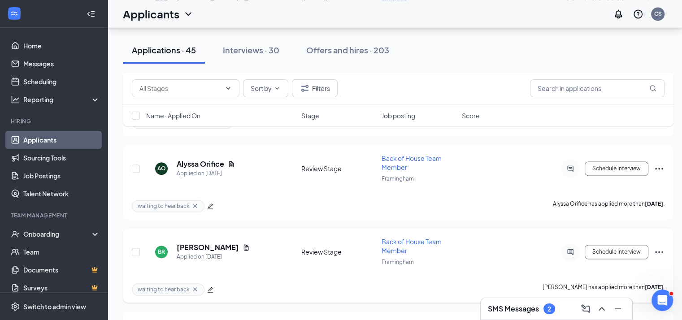
scroll to position [1389, 0]
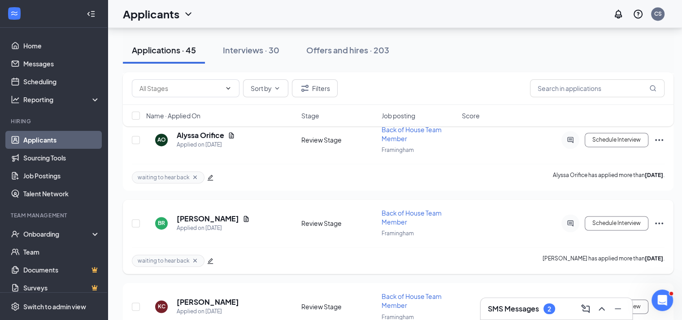
click at [661, 222] on icon "Ellipses" at bounding box center [659, 223] width 8 height 2
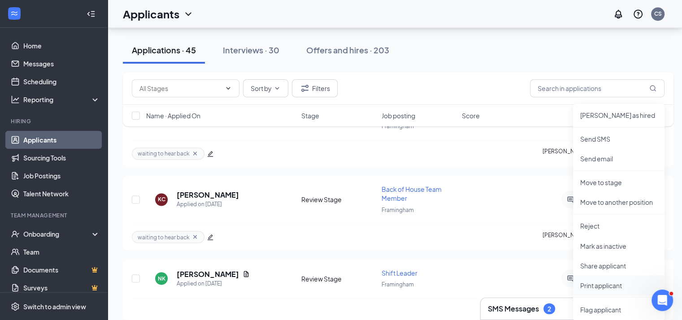
scroll to position [1524, 0]
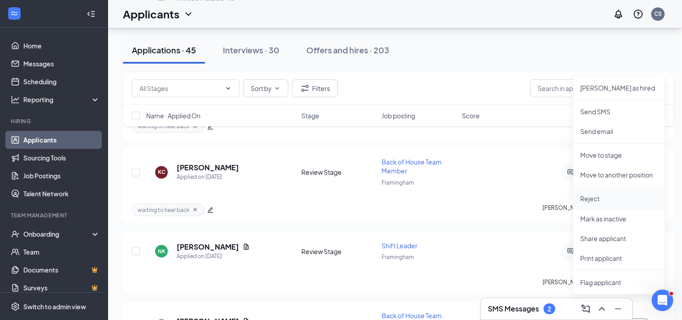
drag, startPoint x: 590, startPoint y: 198, endPoint x: 581, endPoint y: 199, distance: 9.1
click at [589, 198] on p "Reject" at bounding box center [618, 198] width 77 height 9
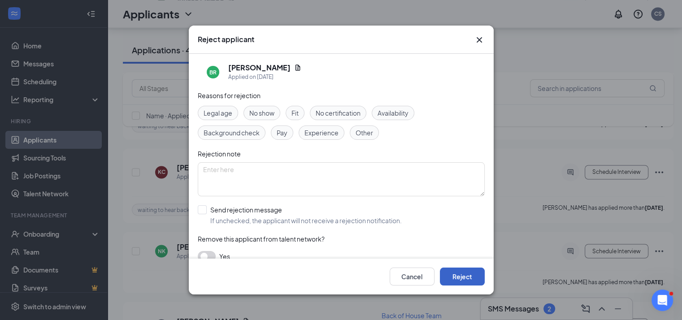
click at [468, 279] on button "Reject" at bounding box center [462, 277] width 45 height 18
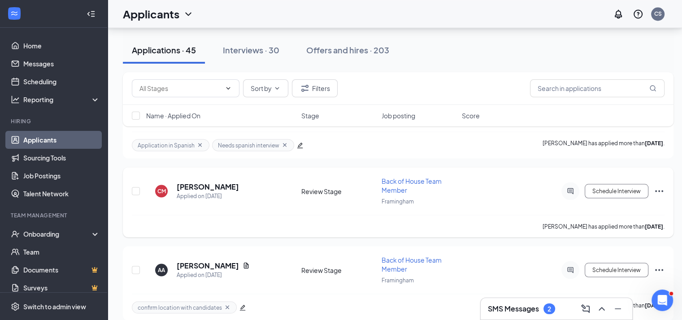
scroll to position [1748, 0]
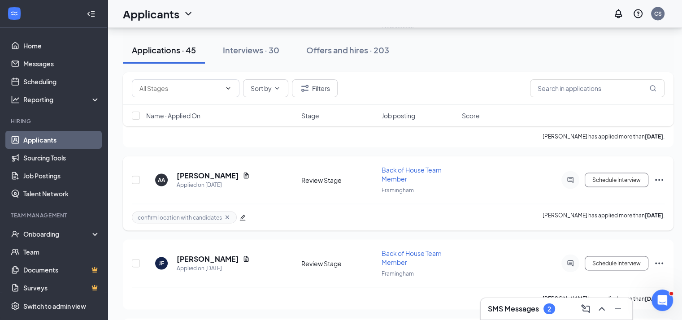
click at [661, 179] on icon "Ellipses" at bounding box center [659, 180] width 8 height 2
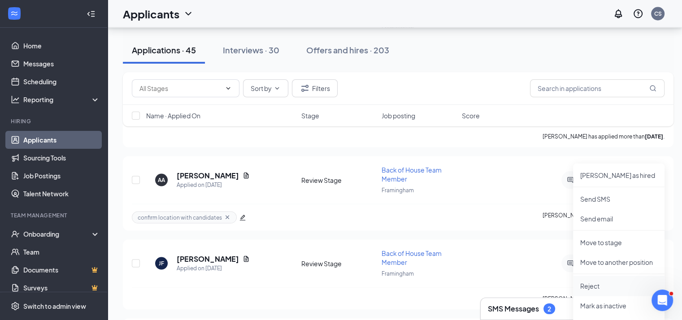
click at [599, 284] on p "Reject" at bounding box center [618, 285] width 77 height 9
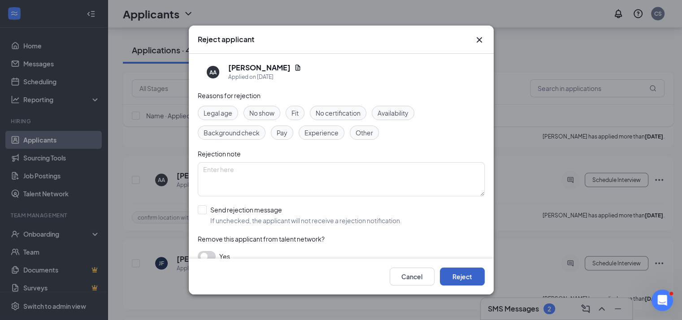
click at [473, 278] on button "Reject" at bounding box center [462, 277] width 45 height 18
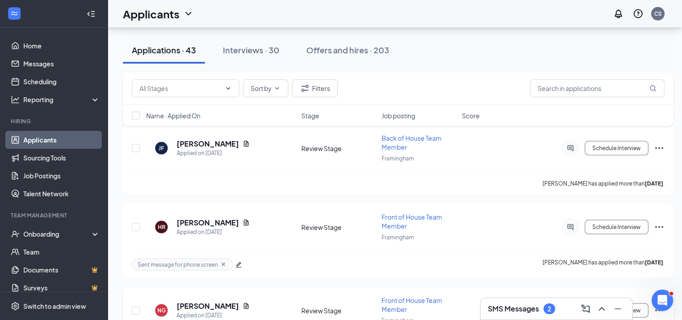
scroll to position [1837, 0]
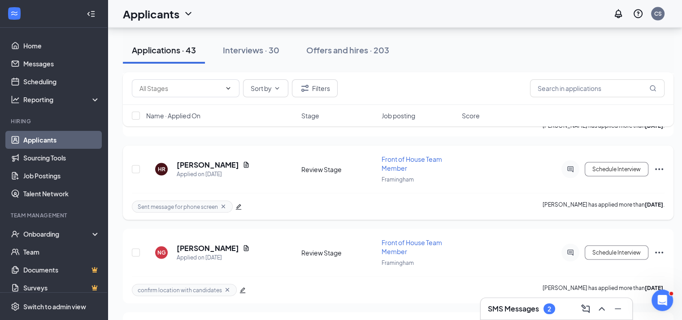
click at [657, 164] on icon "Ellipses" at bounding box center [658, 169] width 11 height 11
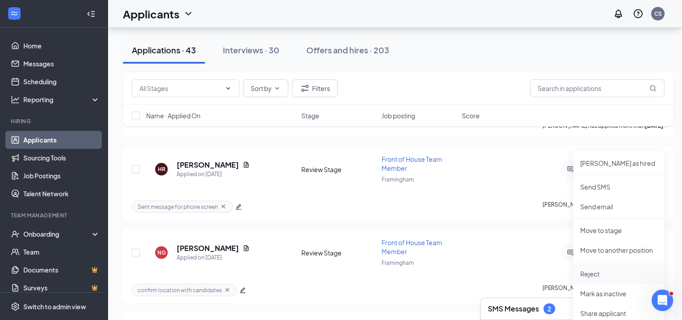
click at [587, 270] on p "Reject" at bounding box center [618, 273] width 77 height 9
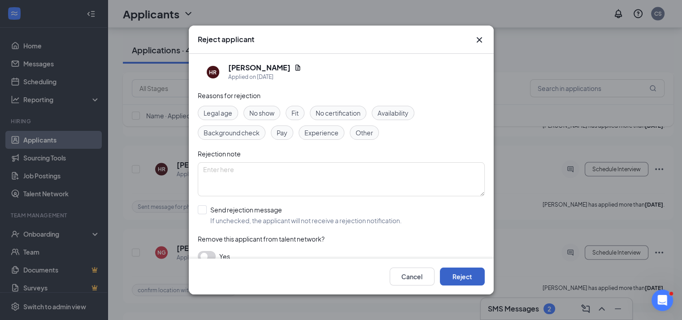
click at [451, 276] on button "Reject" at bounding box center [462, 277] width 45 height 18
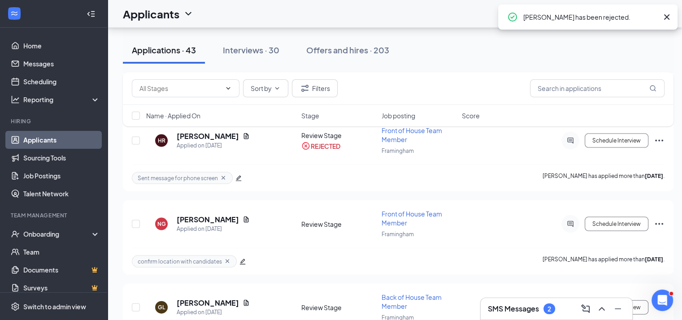
scroll to position [1882, 0]
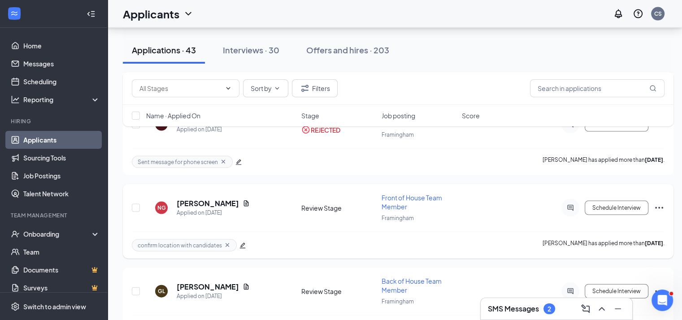
click at [659, 203] on icon "Ellipses" at bounding box center [658, 208] width 11 height 11
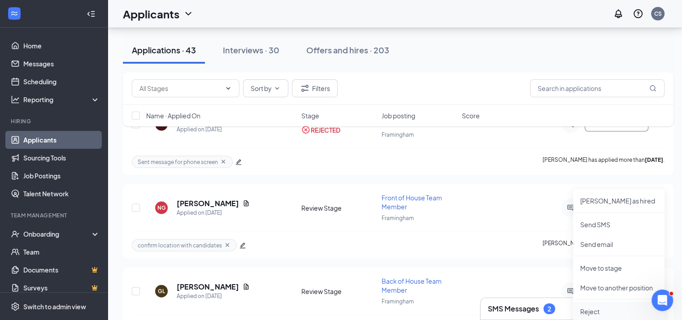
click at [599, 307] on p "Reject" at bounding box center [618, 311] width 77 height 9
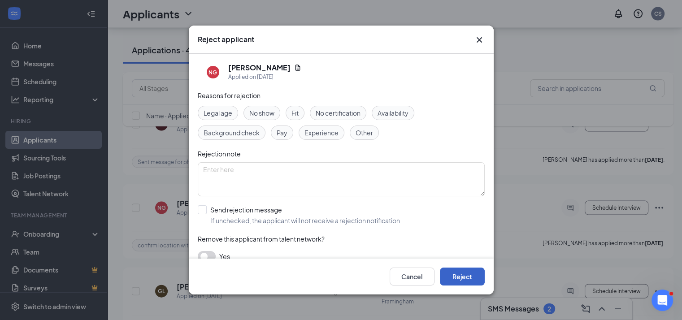
click at [456, 281] on button "Reject" at bounding box center [462, 277] width 45 height 18
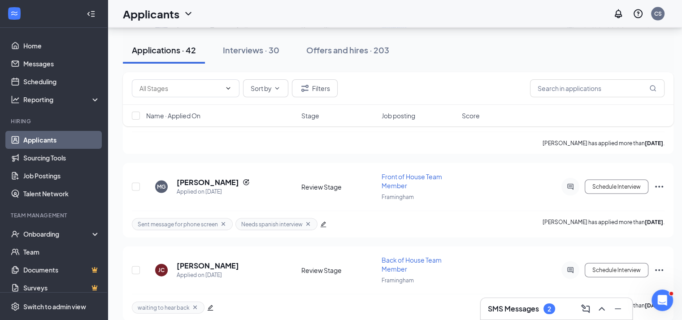
scroll to position [1927, 0]
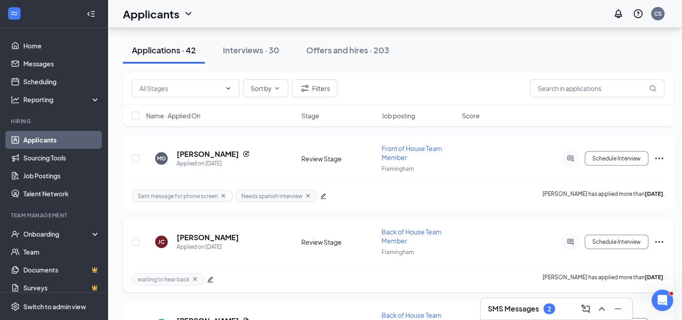
click at [656, 237] on icon "Ellipses" at bounding box center [658, 242] width 11 height 11
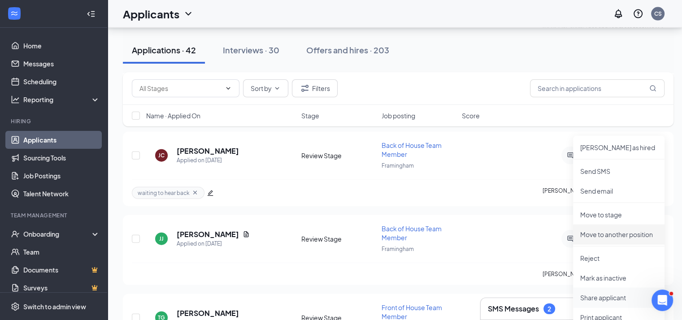
scroll to position [2017, 0]
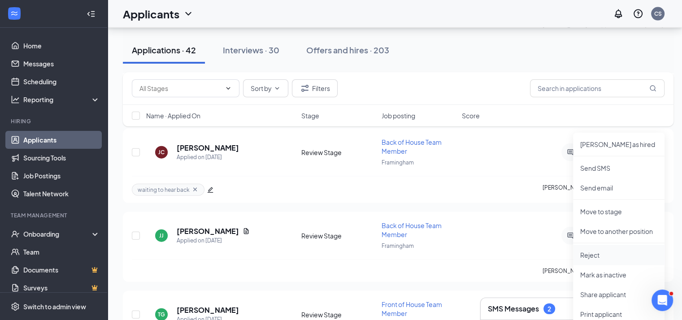
click at [586, 252] on p "Reject" at bounding box center [618, 254] width 77 height 9
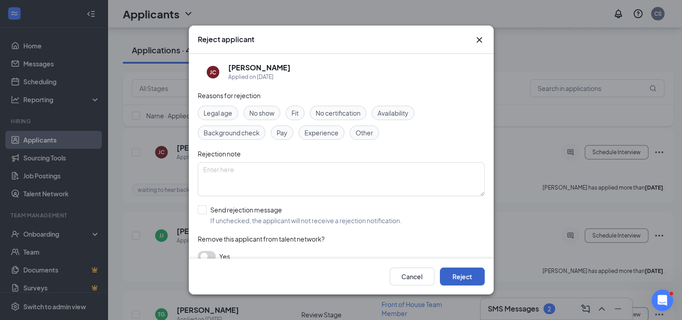
click at [469, 284] on button "Reject" at bounding box center [462, 277] width 45 height 18
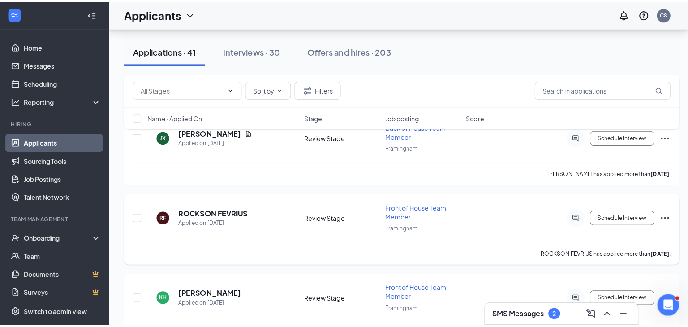
scroll to position [2554, 0]
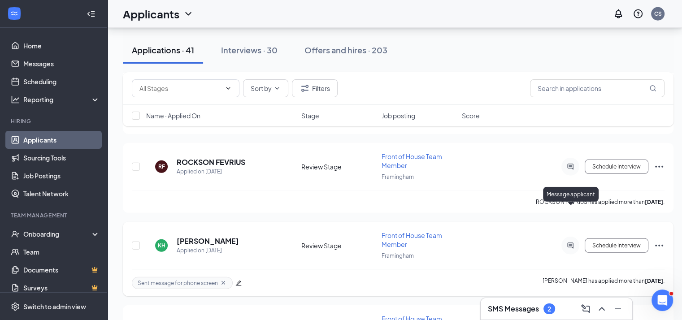
click at [569, 242] on icon "ActiveChat" at bounding box center [570, 245] width 6 height 6
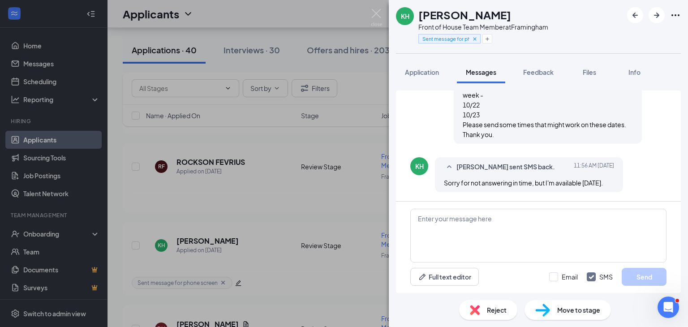
scroll to position [577, 0]
click at [465, 233] on textarea at bounding box center [538, 236] width 256 height 54
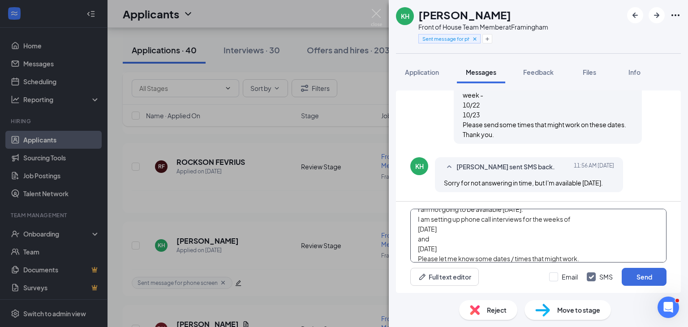
scroll to position [29, 0]
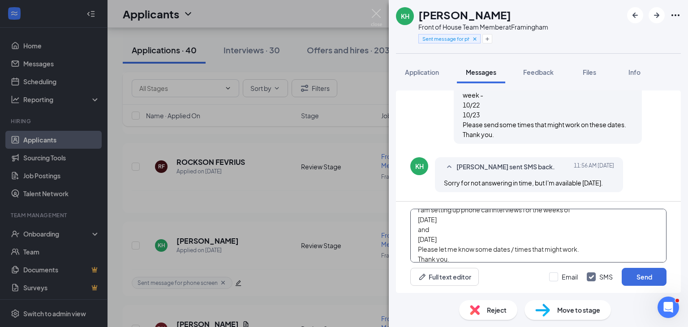
click at [424, 216] on textarea "Hi [PERSON_NAME], I am not going to be available [DATE]. I am setting up phone …" at bounding box center [538, 236] width 256 height 54
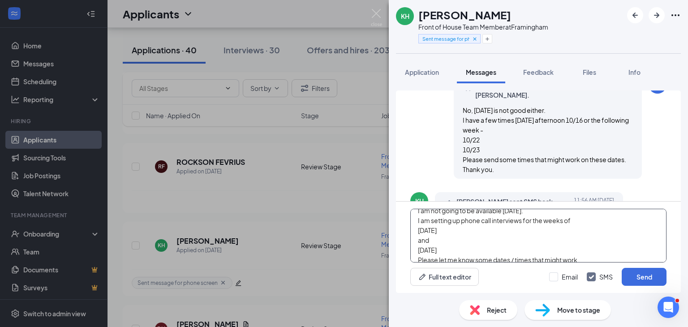
scroll to position [35, 0]
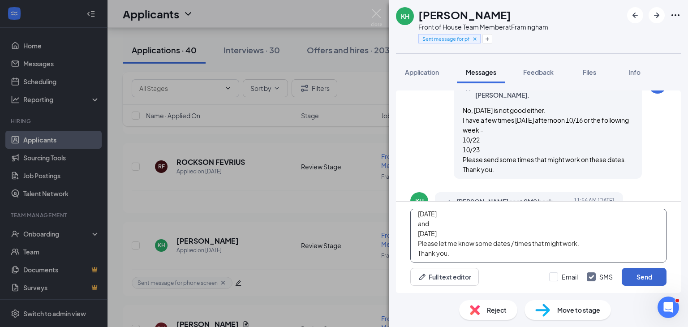
type textarea "Hi [PERSON_NAME], I am not going to be available [DATE]. I am setting up phone …"
click at [636, 276] on button "Send" at bounding box center [644, 277] width 45 height 18
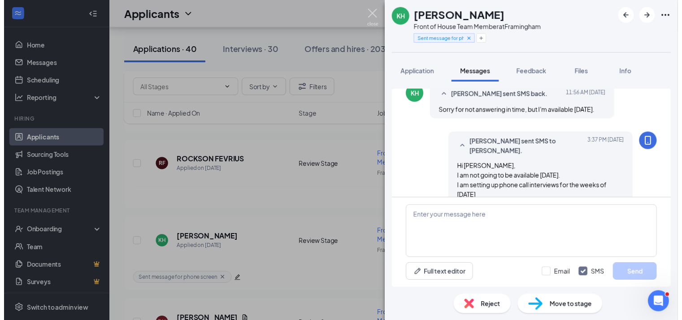
scroll to position [693, 0]
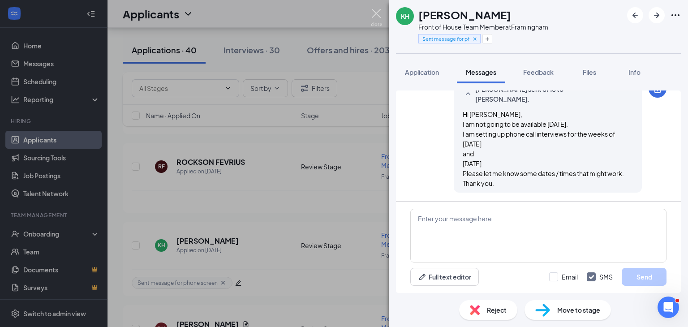
click at [377, 13] on img at bounding box center [376, 17] width 11 height 17
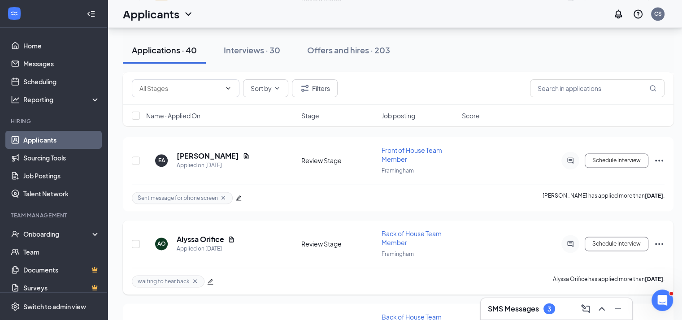
scroll to position [1300, 0]
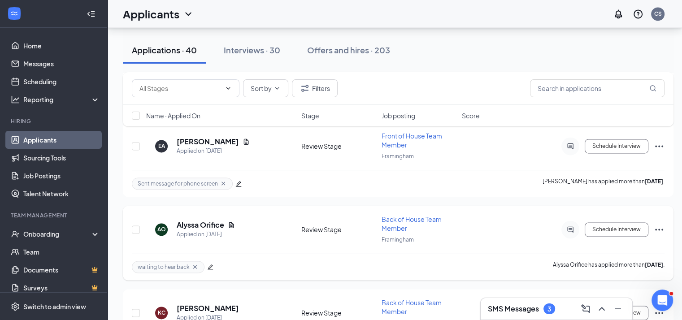
click at [660, 224] on icon "Ellipses" at bounding box center [658, 229] width 11 height 11
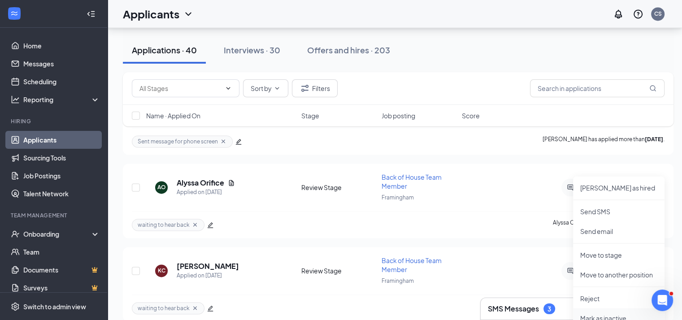
scroll to position [1389, 0]
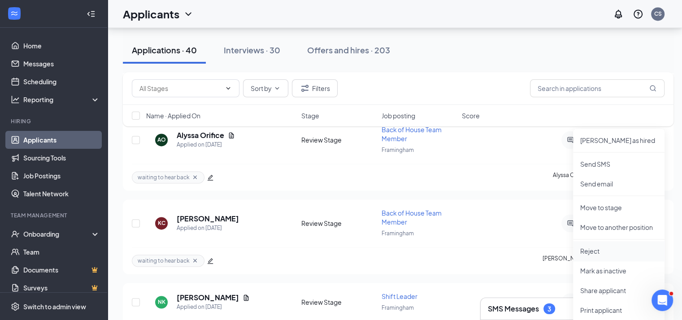
click at [597, 251] on p "Reject" at bounding box center [618, 250] width 77 height 9
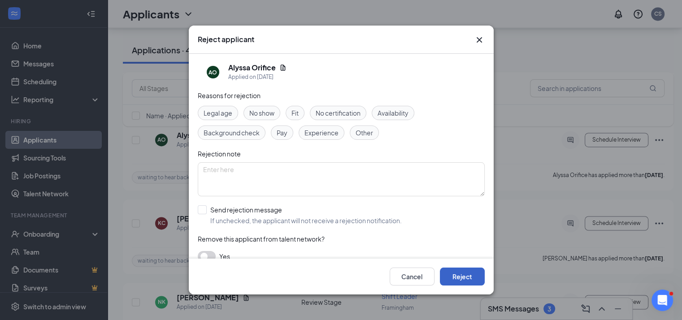
click at [468, 275] on button "Reject" at bounding box center [462, 277] width 45 height 18
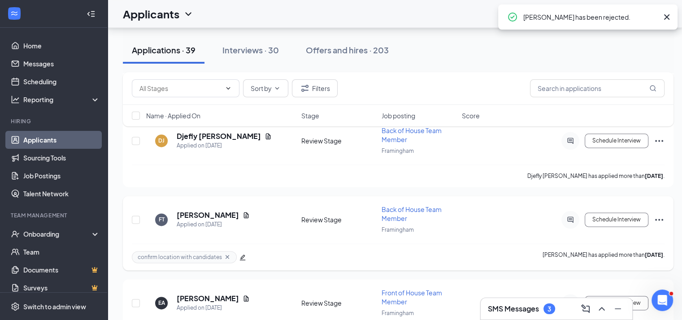
scroll to position [1120, 0]
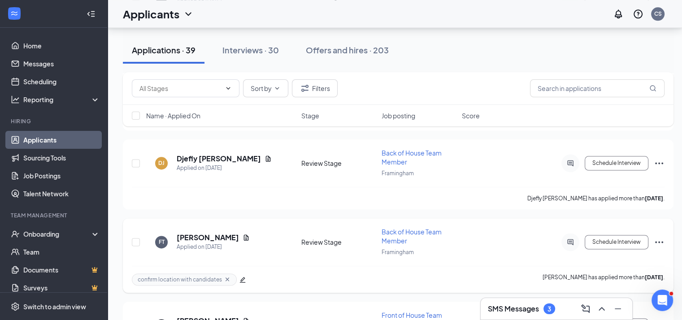
click at [658, 237] on icon "Ellipses" at bounding box center [658, 242] width 11 height 11
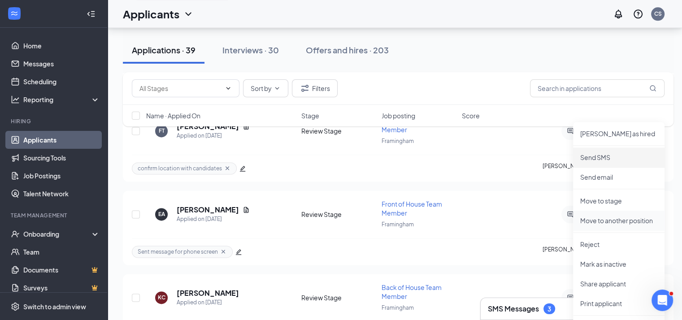
scroll to position [1255, 0]
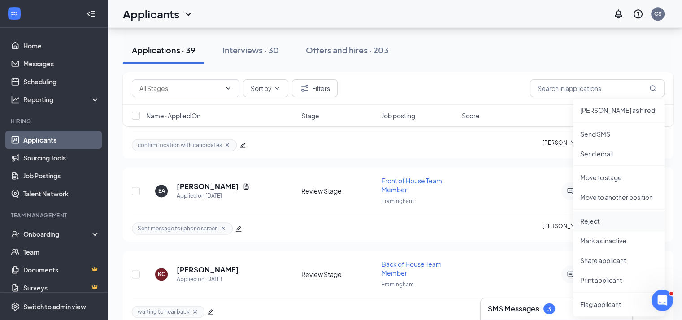
click at [590, 220] on p "Reject" at bounding box center [618, 220] width 77 height 9
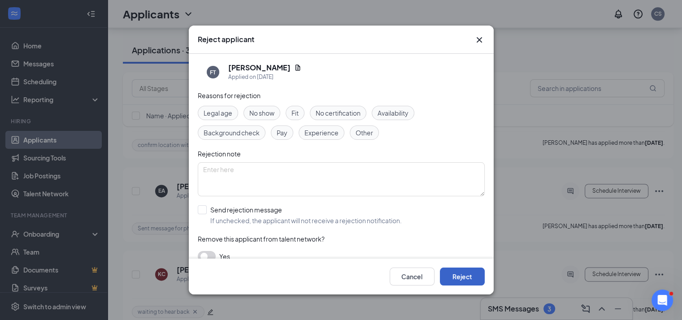
click at [468, 280] on button "Reject" at bounding box center [462, 277] width 45 height 18
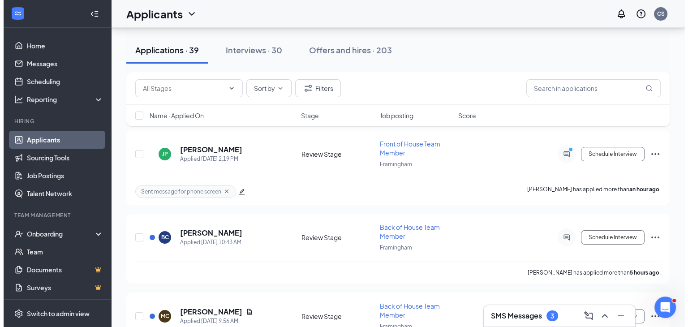
scroll to position [90, 0]
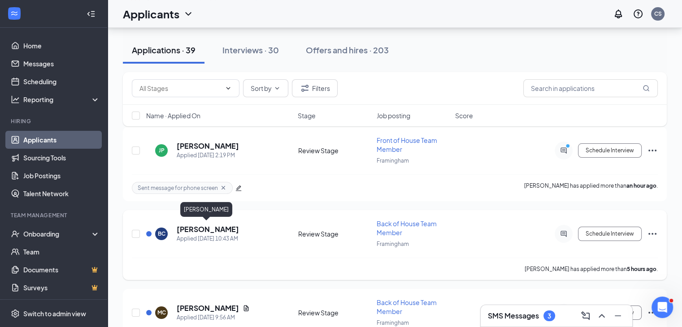
click at [191, 225] on h5 "[PERSON_NAME]" at bounding box center [208, 230] width 62 height 10
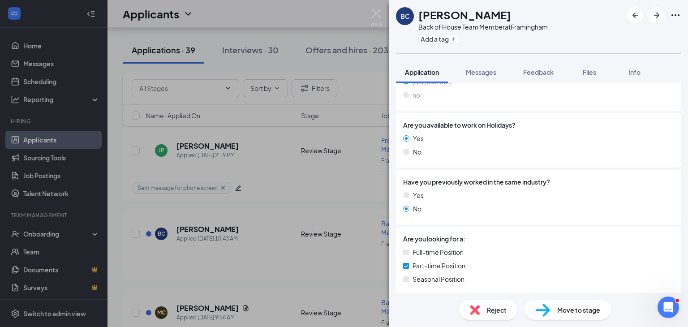
scroll to position [230, 0]
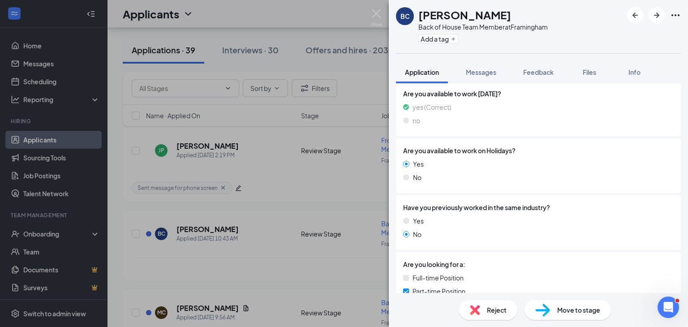
click at [480, 311] on div "Reject" at bounding box center [488, 310] width 58 height 20
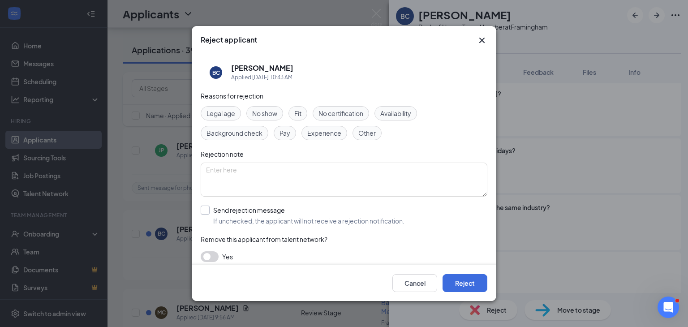
drag, startPoint x: 207, startPoint y: 213, endPoint x: 357, endPoint y: 213, distance: 149.7
click at [207, 212] on input "Send rejection message If unchecked, the applicant will not receive a rejection…" at bounding box center [303, 216] width 204 height 20
checkbox input "true"
click at [461, 280] on button "Reject" at bounding box center [465, 283] width 45 height 18
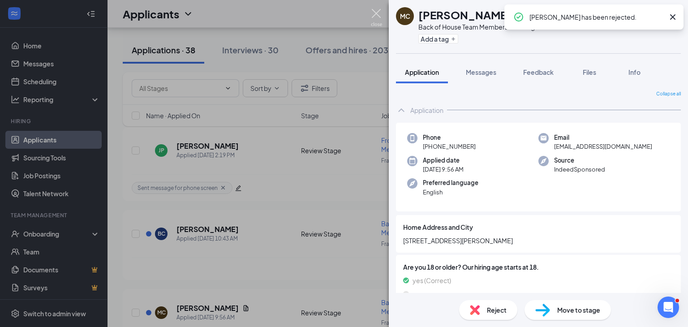
click at [373, 9] on img at bounding box center [376, 17] width 11 height 17
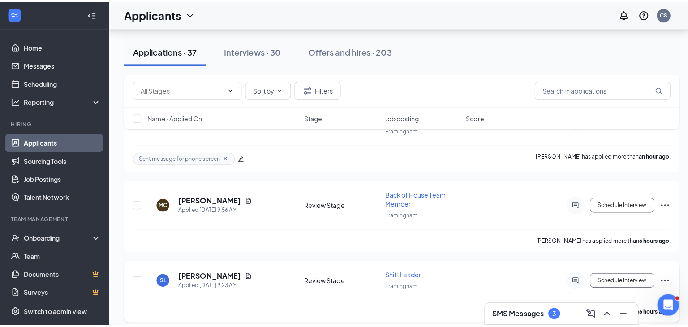
scroll to position [90, 0]
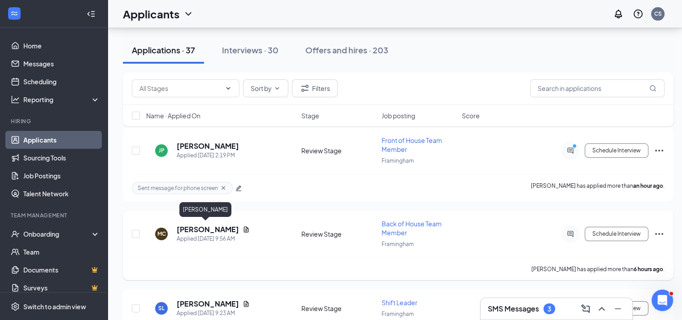
click at [205, 228] on h5 "[PERSON_NAME]" at bounding box center [208, 230] width 62 height 10
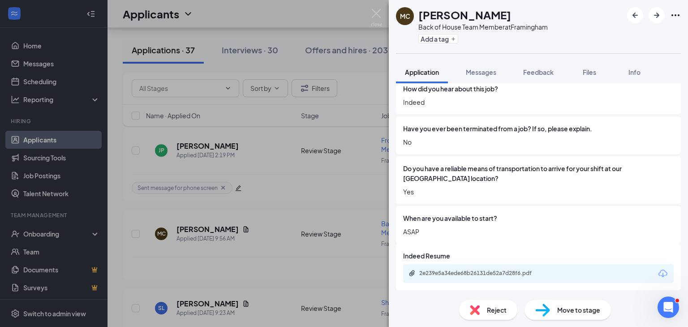
scroll to position [684, 0]
click at [468, 275] on div "2e239e5a34ede68b26131de52a7d28f6.pdf" at bounding box center [481, 272] width 125 height 7
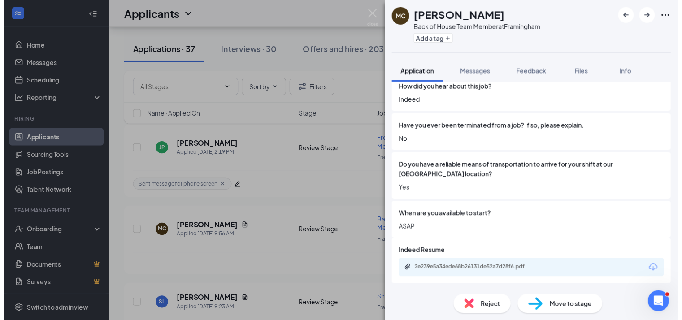
scroll to position [680, 0]
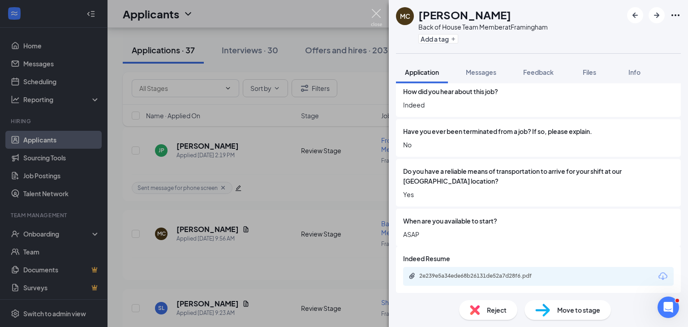
click at [376, 14] on img at bounding box center [376, 17] width 11 height 17
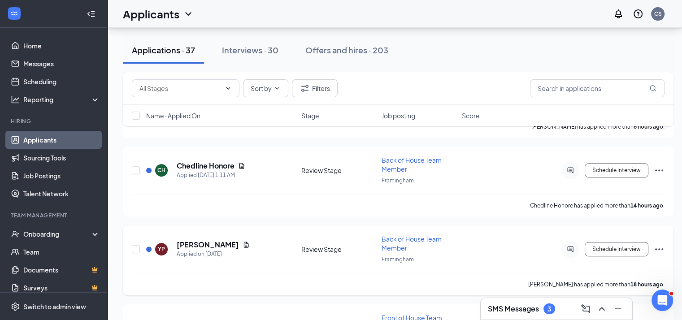
scroll to position [314, 0]
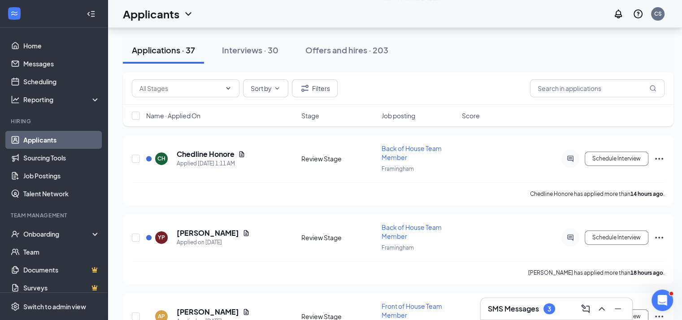
click at [563, 310] on div "SMS Messages 3" at bounding box center [556, 309] width 137 height 14
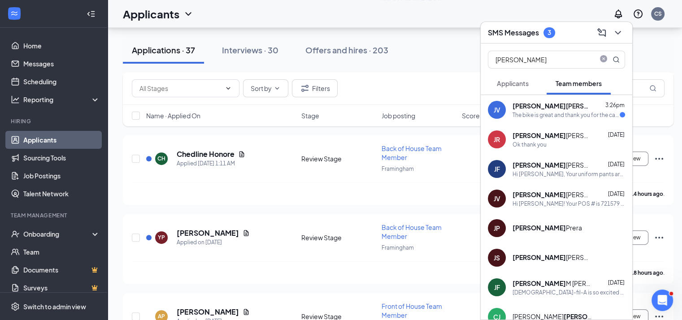
click at [557, 112] on div "The bike is great and thank you for the card. I deeply appreciate you and Sandr…" at bounding box center [565, 115] width 107 height 8
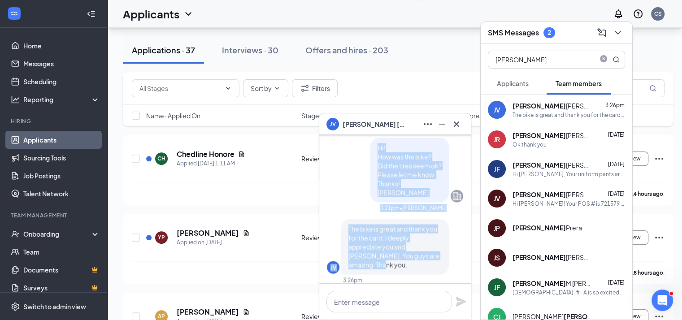
scroll to position [0, 0]
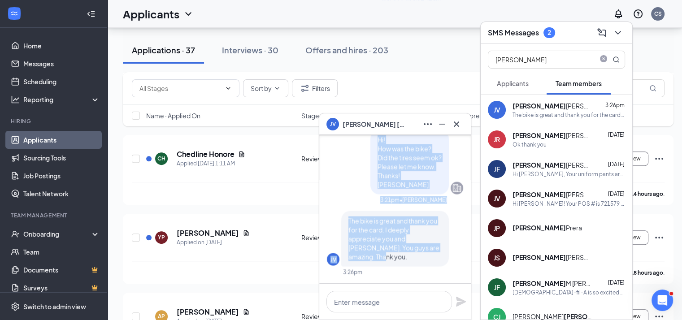
drag, startPoint x: 367, startPoint y: 164, endPoint x: 443, endPoint y: 281, distance: 139.1
click at [443, 281] on div "Hi! How was the bike? Did the tires seem ok? Please let me know. Thanks! Courtn…" at bounding box center [395, 166] width 136 height 234
copy div "3:21pm • Courtney Stevens Hi! How was the bike? Did the tires seem ok? Please l…"
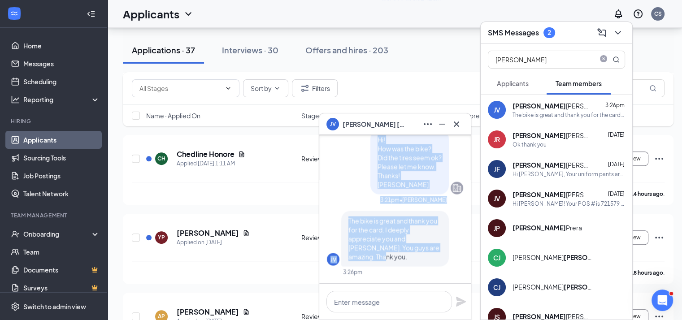
click at [417, 268] on div "JV The bike is great and thank you for the card. I deeply appreciate you and Sa…" at bounding box center [395, 243] width 136 height 65
click at [407, 300] on textarea at bounding box center [388, 302] width 125 height 22
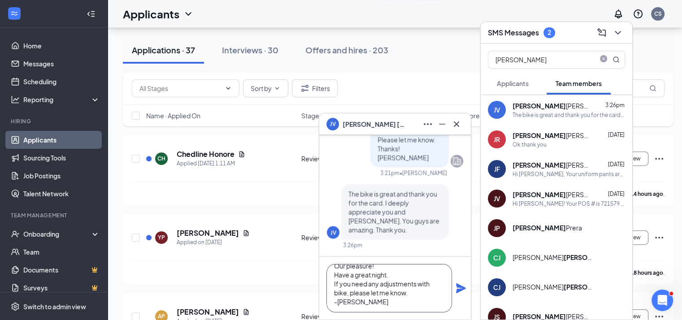
scroll to position [358, 0]
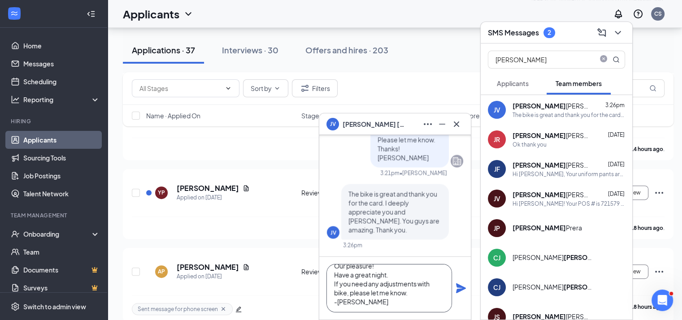
type textarea "Our pleasure! Have a great night. If you need any adjustments with bike, please…"
click at [457, 287] on icon "Plane" at bounding box center [461, 288] width 10 height 10
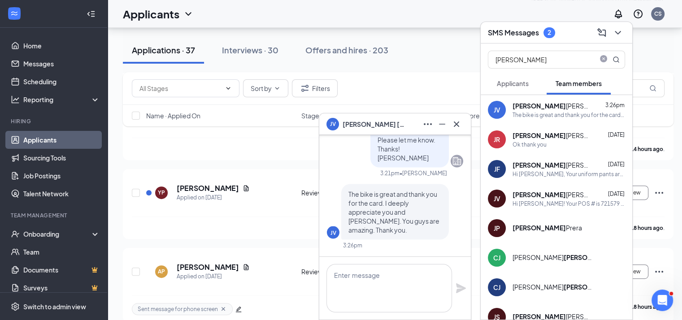
scroll to position [0, 0]
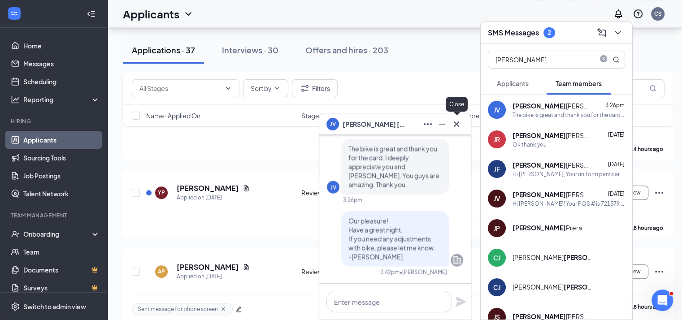
click at [458, 125] on icon "Cross" at bounding box center [455, 123] width 5 height 5
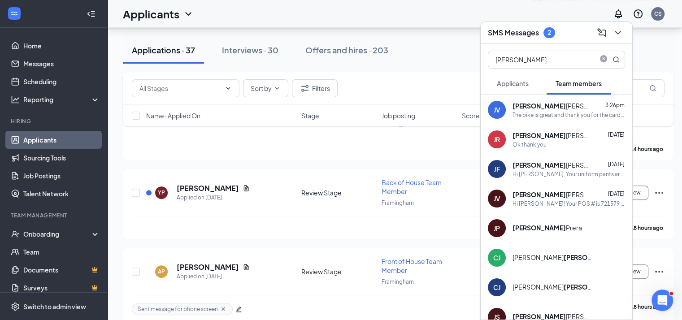
click at [523, 85] on span "Applicants" at bounding box center [513, 83] width 32 height 8
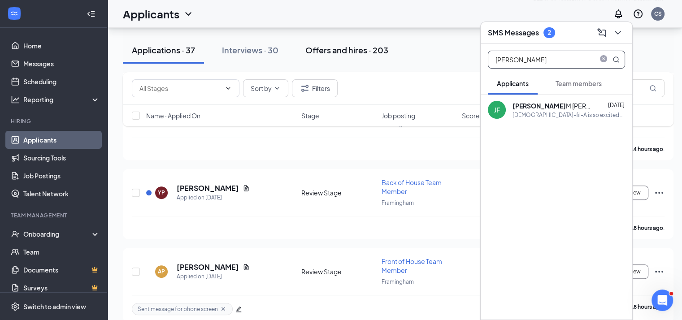
drag, startPoint x: 535, startPoint y: 56, endPoint x: 384, endPoint y: 56, distance: 150.6
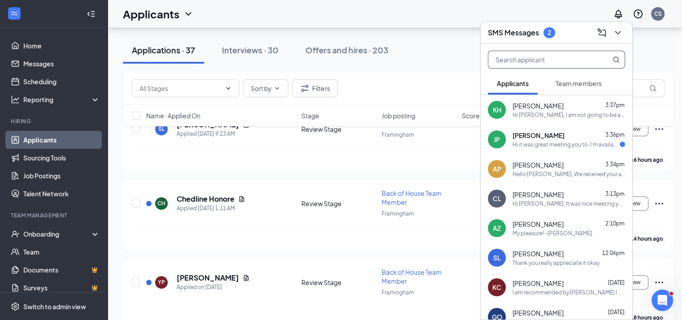
click at [565, 60] on input "text" at bounding box center [541, 59] width 106 height 17
click at [573, 82] on span "Team members" at bounding box center [578, 83] width 46 height 8
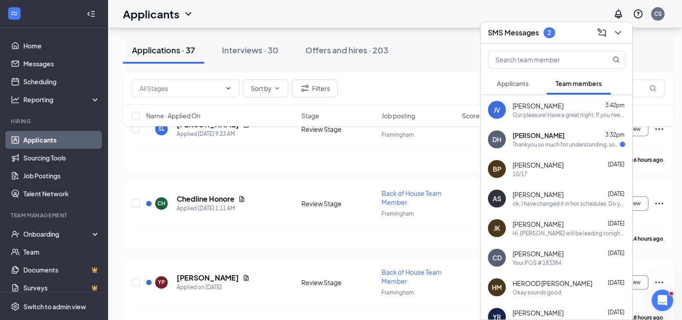
click at [550, 141] on div "Thankyou so much for understanding, sorry about the inconvenience" at bounding box center [565, 145] width 107 height 8
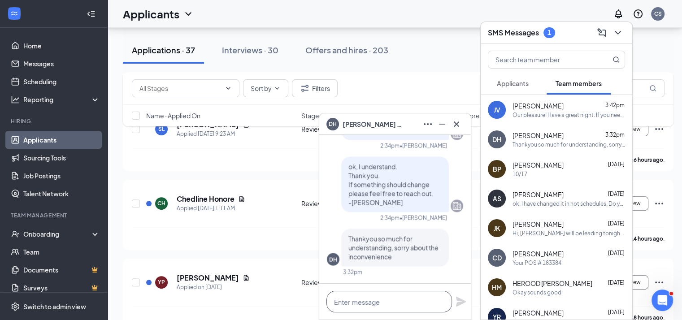
click at [389, 304] on textarea at bounding box center [388, 302] width 125 height 22
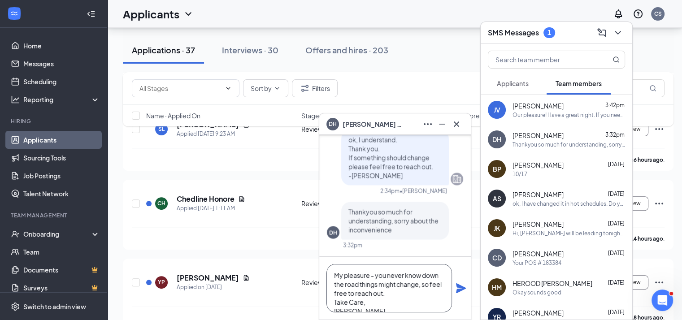
click at [358, 284] on textarea "My pleasure - you never know down the road things might change, so feel free to…" at bounding box center [388, 288] width 125 height 48
type textarea "My pleasure - you never know down the road as things might change, so feel free…"
click at [459, 287] on icon "Plane" at bounding box center [461, 288] width 10 height 10
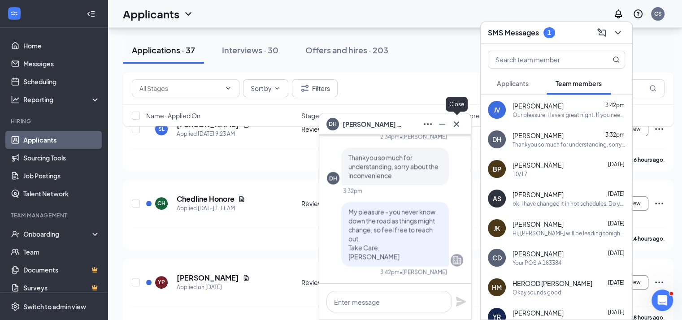
click at [460, 122] on icon "Cross" at bounding box center [456, 124] width 11 height 11
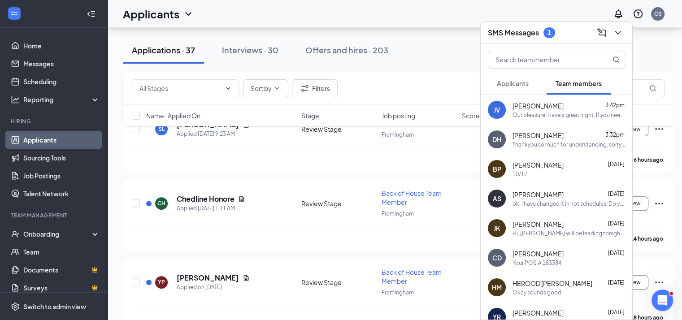
click at [516, 84] on span "Applicants" at bounding box center [513, 83] width 32 height 8
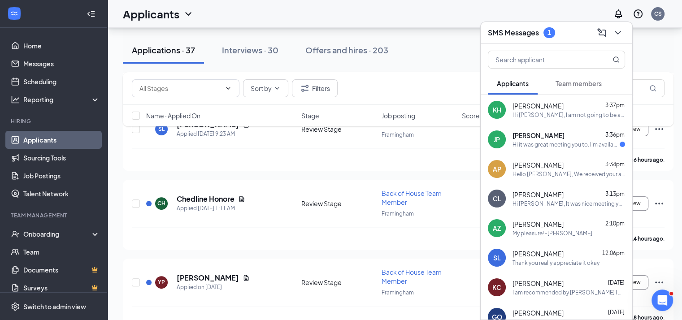
click at [575, 30] on div "SMS Messages 1" at bounding box center [556, 33] width 137 height 14
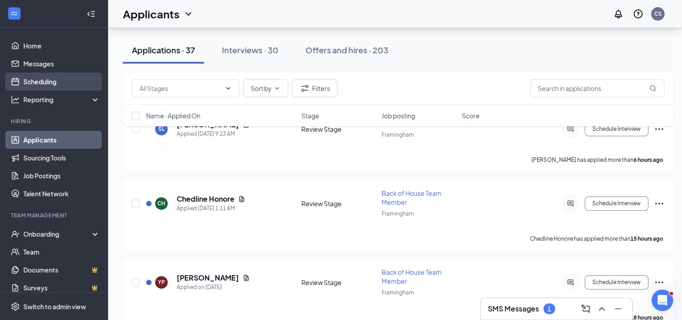
click at [47, 79] on link "Scheduling" at bounding box center [61, 82] width 77 height 18
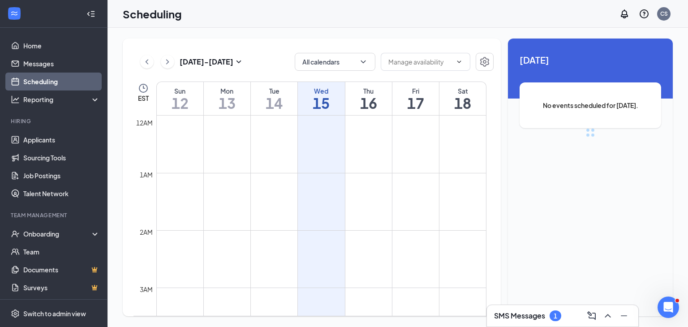
scroll to position [440, 0]
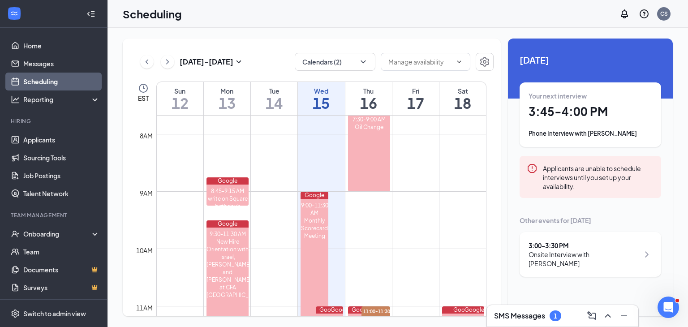
click at [541, 111] on h1 "3:45 - 4:00 PM" at bounding box center [591, 111] width 124 height 15
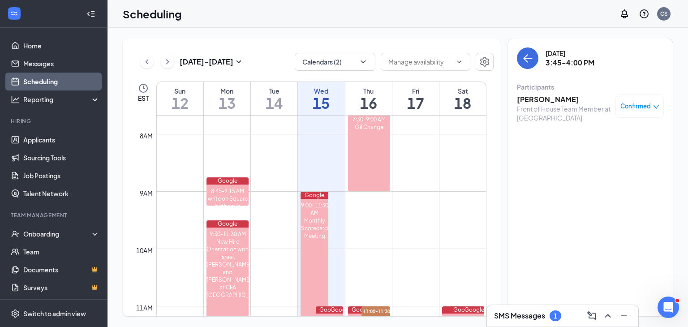
click at [535, 99] on h3 "Brian Mendoza" at bounding box center [564, 100] width 94 height 10
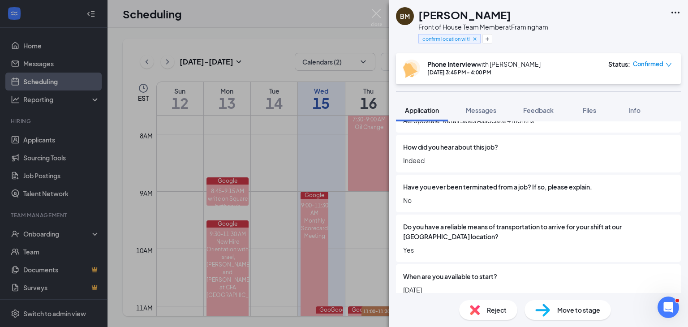
scroll to position [712, 0]
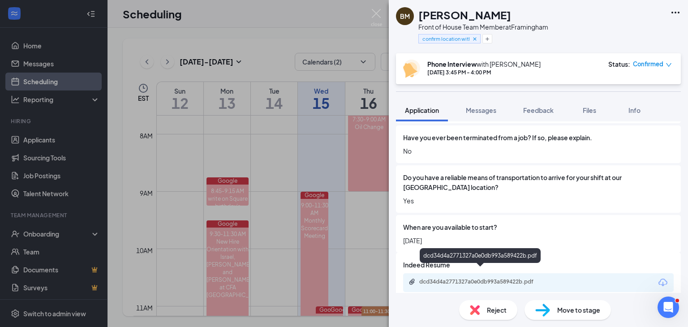
click at [474, 278] on div "dcd34d4a2771327a0e0db993a589422b.pdf" at bounding box center [481, 281] width 125 height 7
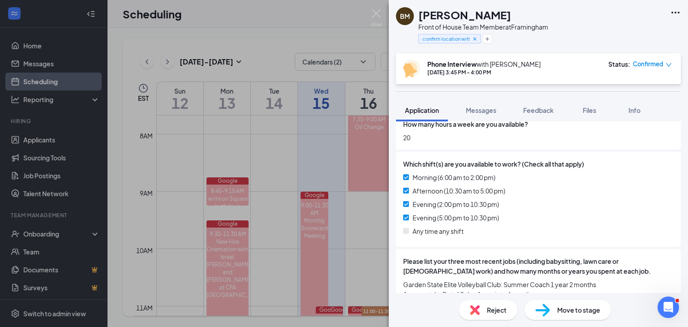
scroll to position [488, 0]
click at [574, 312] on span "Move to stage" at bounding box center [578, 310] width 43 height 10
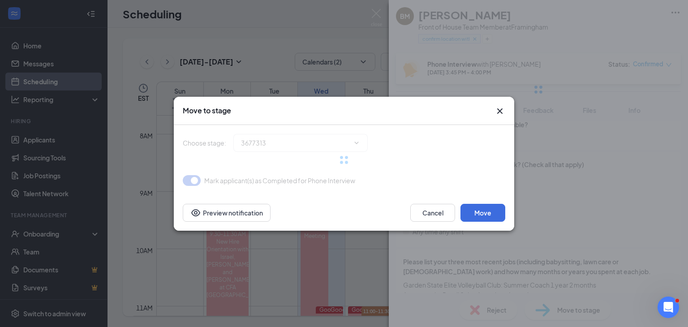
type input "Onsite Interview (next stage)"
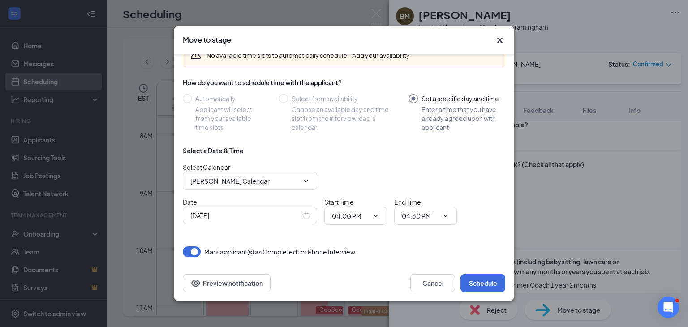
scroll to position [50, 0]
click at [233, 217] on input "Oct 15, 2025" at bounding box center [245, 215] width 111 height 10
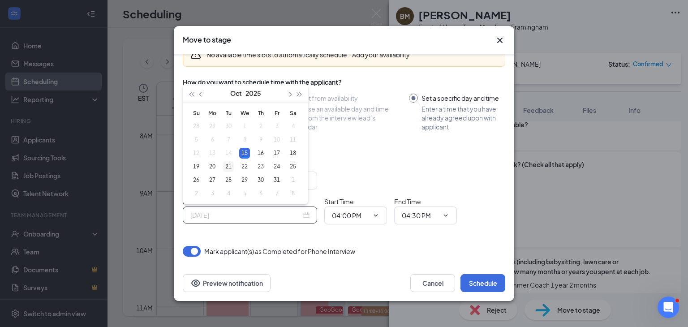
type input "Oct 21, 2025"
click at [228, 167] on div "21" at bounding box center [228, 166] width 11 height 11
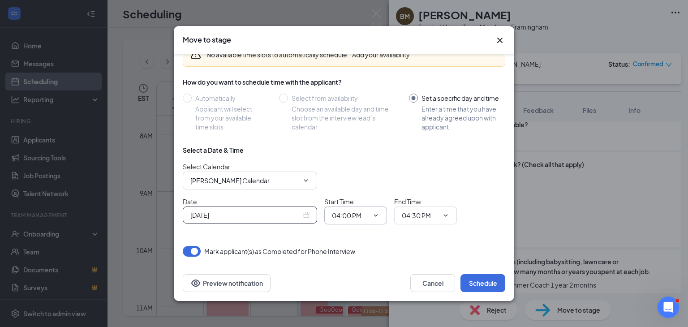
click at [348, 219] on input "04:00 PM" at bounding box center [350, 216] width 37 height 10
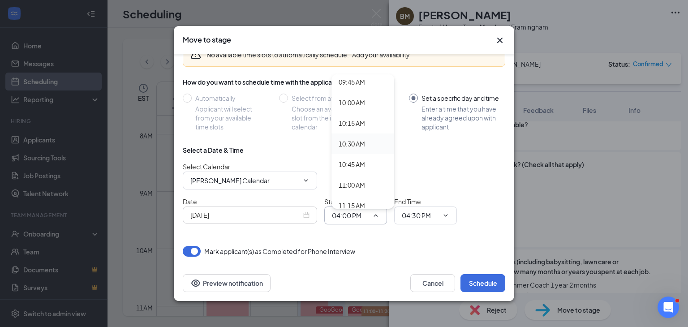
click at [354, 145] on div "10:30 AM" at bounding box center [352, 144] width 26 height 10
type input "10:30 AM"
click at [421, 217] on input "04:30 PM" at bounding box center [420, 216] width 37 height 10
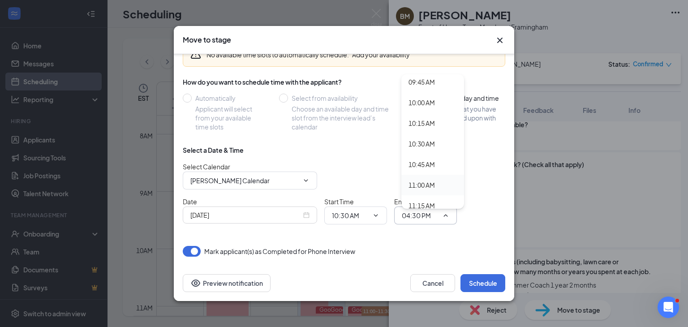
click at [422, 181] on div "11:00 AM" at bounding box center [422, 185] width 26 height 10
type input "11:00 AM"
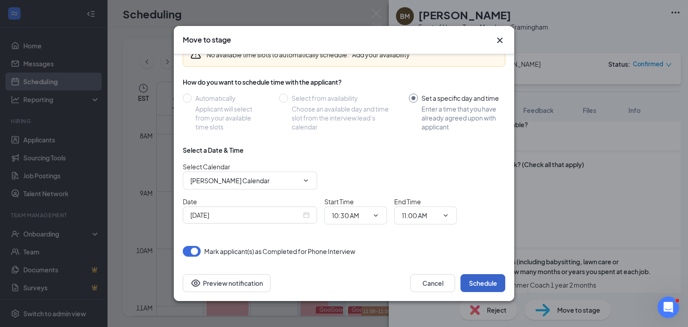
click at [479, 280] on button "Schedule" at bounding box center [483, 283] width 45 height 18
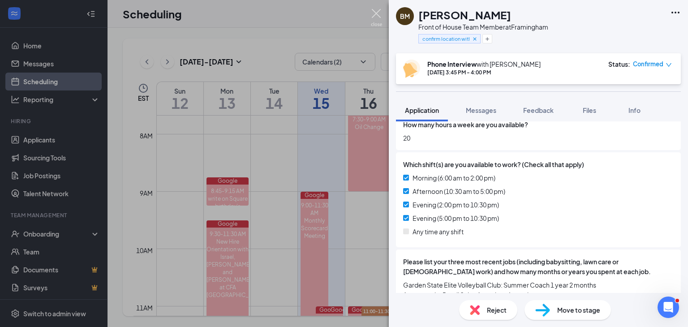
click at [377, 10] on img at bounding box center [376, 17] width 11 height 17
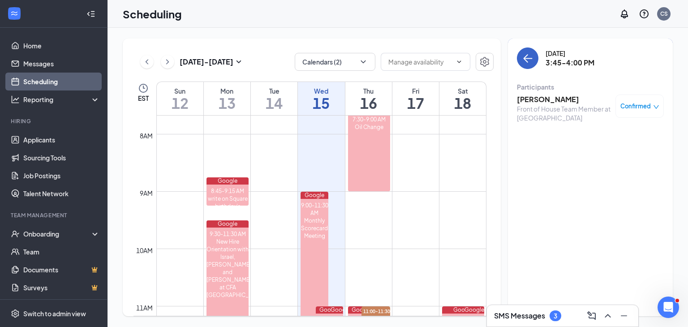
click at [526, 60] on icon "ArrowLeft" at bounding box center [528, 58] width 11 height 11
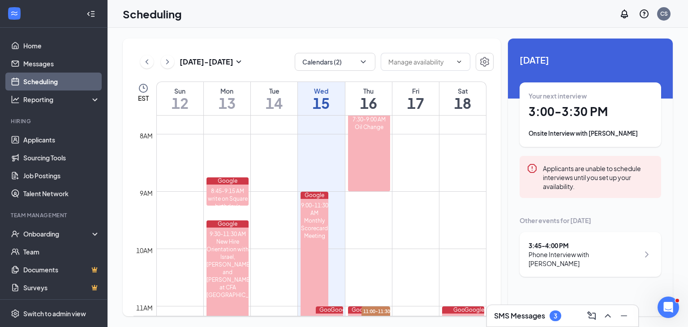
click at [564, 318] on div "SMS Messages 3" at bounding box center [562, 316] width 137 height 14
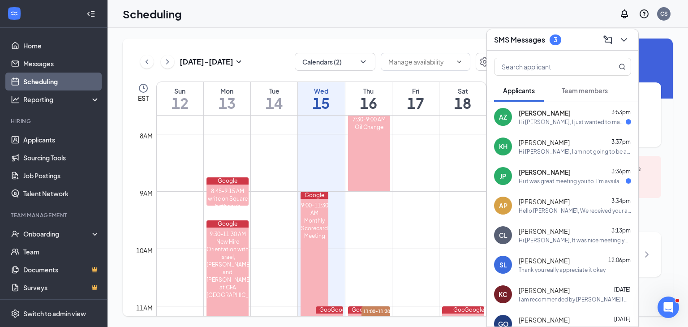
click at [553, 112] on span "[PERSON_NAME]" at bounding box center [545, 112] width 52 height 9
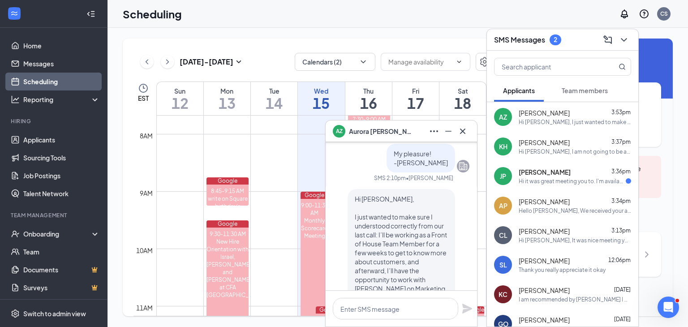
scroll to position [-179, 0]
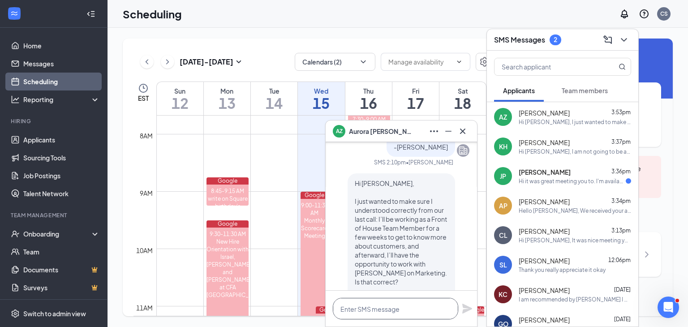
click at [397, 312] on textarea at bounding box center [395, 309] width 125 height 22
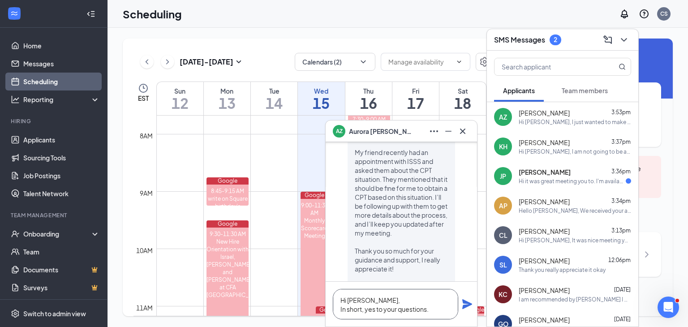
scroll to position [-54, 0]
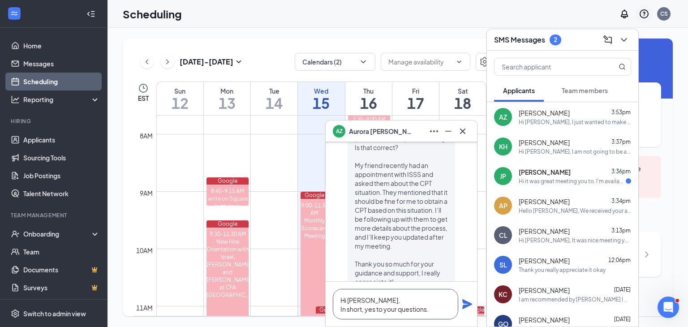
type textarea "Hi Aurora, In short, yes to your questions."
drag, startPoint x: 452, startPoint y: 131, endPoint x: 458, endPoint y: 124, distance: 9.8
click at [451, 132] on icon "Minimize" at bounding box center [448, 131] width 11 height 11
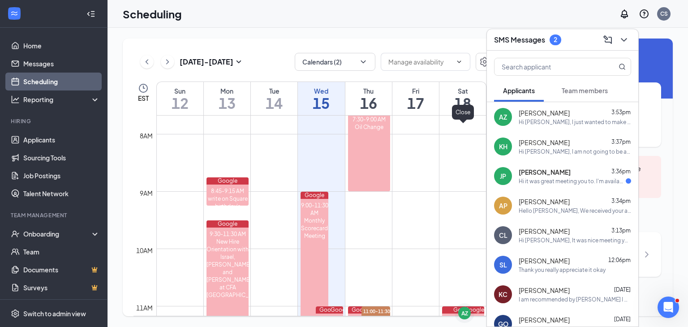
scroll to position [0, 0]
click at [586, 87] on span "Team members" at bounding box center [585, 90] width 46 height 8
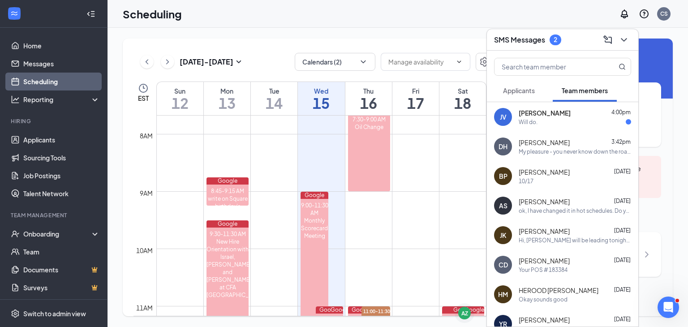
click at [568, 115] on span "[PERSON_NAME]" at bounding box center [545, 112] width 52 height 9
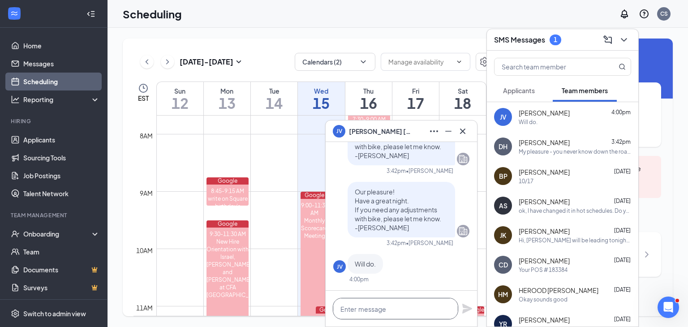
click at [394, 308] on textarea at bounding box center [395, 309] width 125 height 22
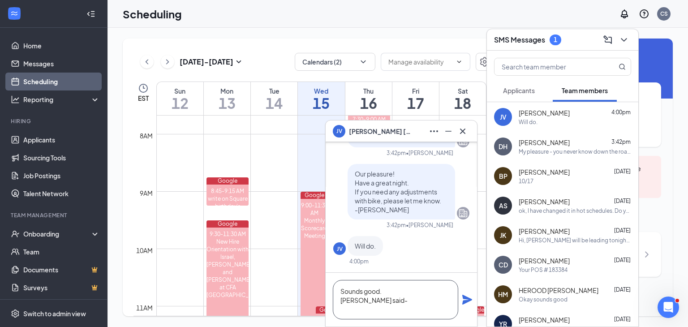
paste textarea "That's great to hear! Glad the bike and tires are working well. And thank you f…"
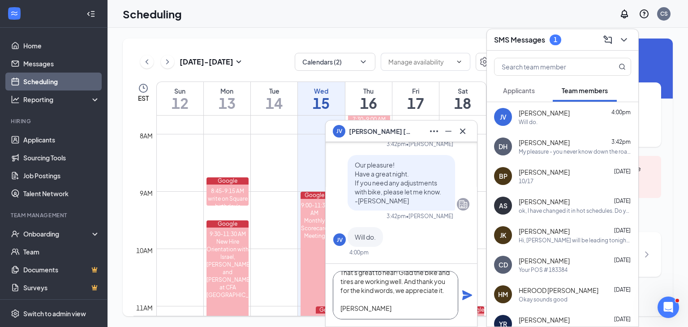
click at [386, 291] on textarea "Sounds good. Sandra said- That's great to hear! Glad the bike and tires are wor…" at bounding box center [395, 295] width 125 height 48
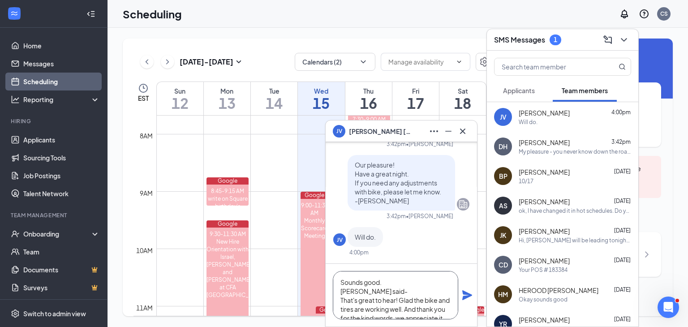
click at [418, 282] on textarea "Sounds good. Sandra said- That's great to hear! Glad the bike and tires are wor…" at bounding box center [395, 295] width 125 height 48
type textarea "Sounds good. Thanks. Sandra said- That's great to hear! Glad the bike and tires…"
click at [466, 295] on icon "Plane" at bounding box center [467, 295] width 11 height 11
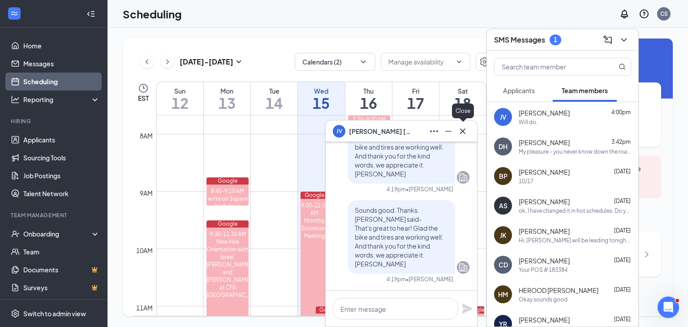
click at [464, 133] on icon "Cross" at bounding box center [462, 130] width 5 height 5
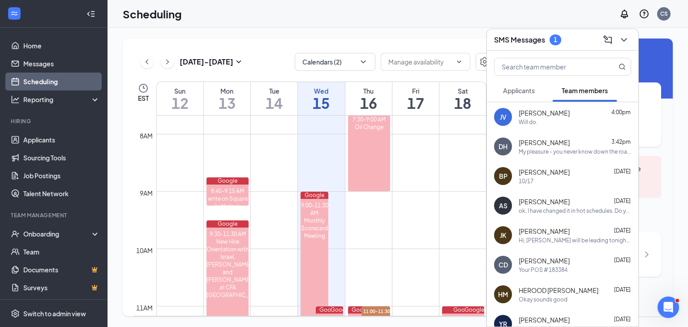
click at [525, 90] on span "Applicants" at bounding box center [519, 90] width 32 height 8
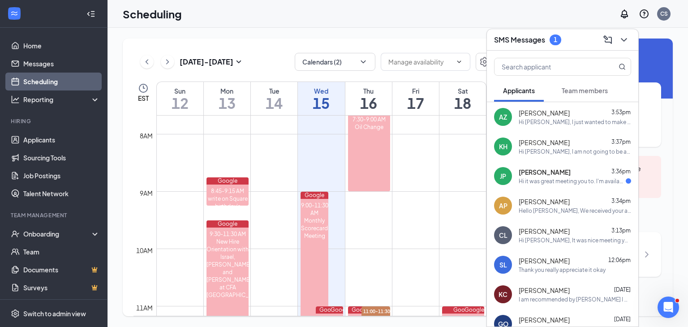
click at [569, 112] on div "Aurora Zhao 3:53pm" at bounding box center [575, 112] width 112 height 9
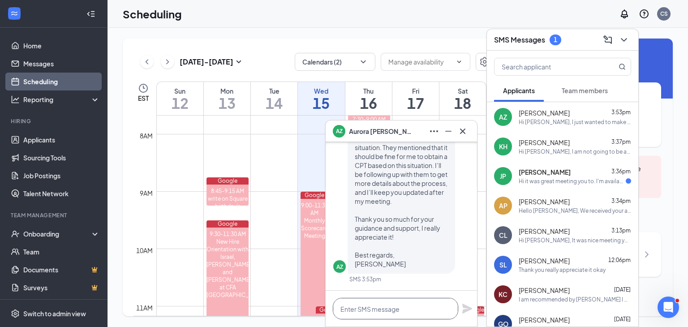
click at [407, 307] on textarea at bounding box center [395, 309] width 125 height 22
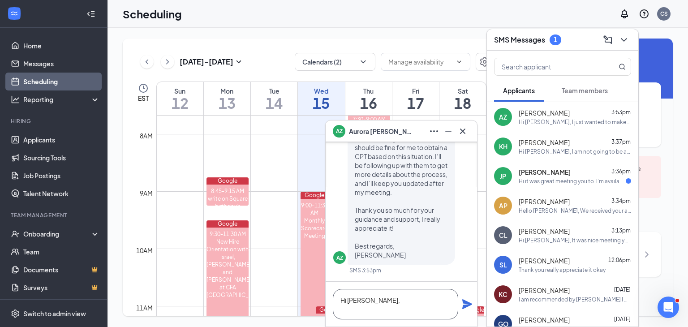
type textarea "Hi Aurora,"
click at [445, 131] on icon "Minimize" at bounding box center [448, 131] width 11 height 11
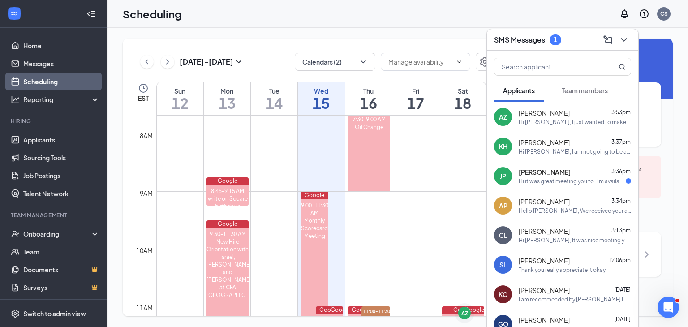
click at [568, 171] on div "Jacob Parejo 3:36pm" at bounding box center [575, 172] width 112 height 9
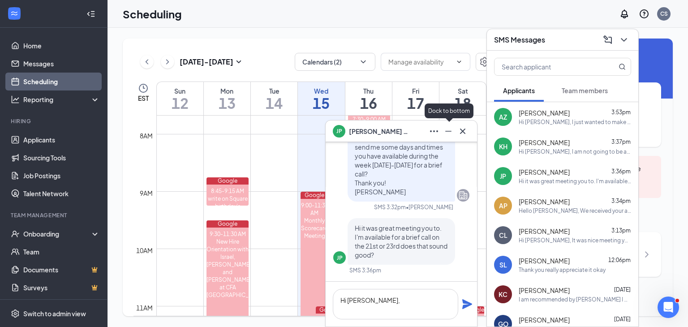
click at [448, 130] on icon "Minimize" at bounding box center [448, 131] width 11 height 11
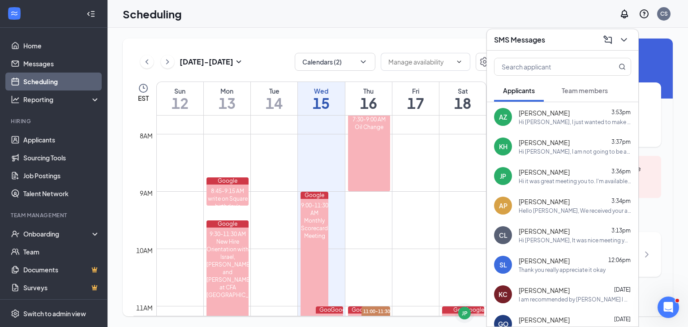
click at [557, 178] on div "Hi it was great meeting you to. I'm available for a brief call on the 21st or 2…" at bounding box center [575, 181] width 112 height 8
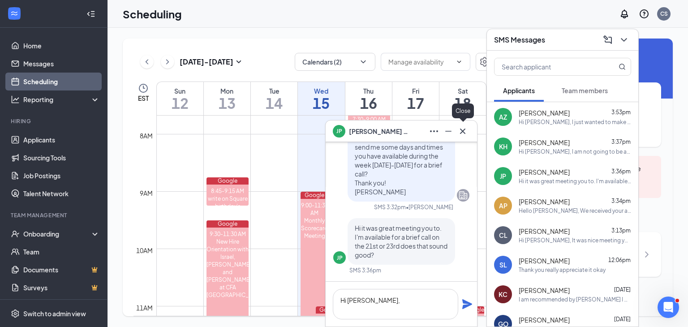
click at [467, 131] on icon "Cross" at bounding box center [463, 131] width 11 height 11
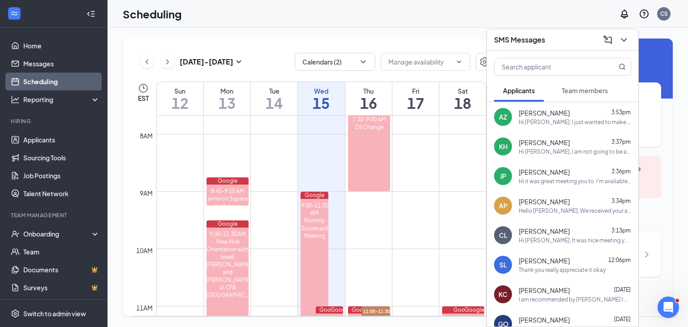
click at [565, 174] on div "Jacob Parejo 3:36pm" at bounding box center [575, 172] width 112 height 9
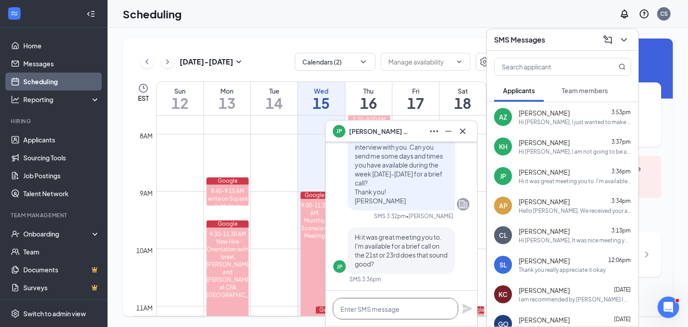
click at [424, 308] on textarea at bounding box center [395, 309] width 125 height 22
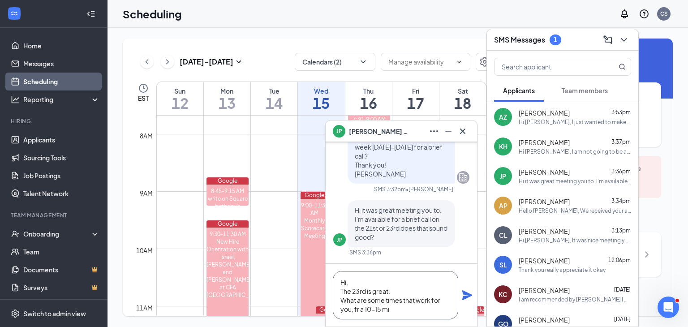
click at [356, 307] on textarea "Hi, The 23rd is great. What are some times that work for you, fr a 10-15 mi" at bounding box center [395, 295] width 125 height 48
click at [415, 307] on textarea "Hi, The 23rd is great. What are some times that work for you, for a 10-15 mi" at bounding box center [395, 295] width 125 height 48
type textarea "Hi, The 23rd is great. What are some times that work for you, for a 10-15 minut…"
click at [467, 294] on icon "Plane" at bounding box center [467, 295] width 10 height 10
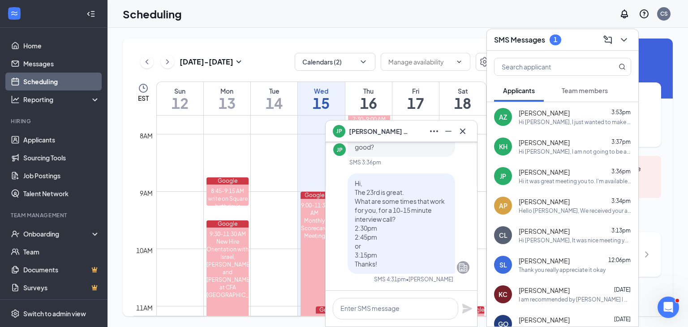
scroll to position [0, 0]
click at [463, 130] on icon "Cross" at bounding box center [462, 130] width 5 height 5
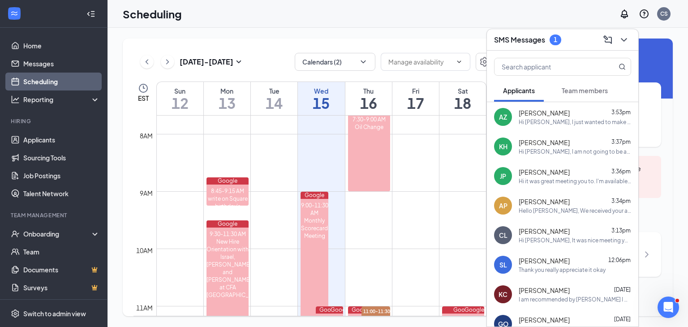
click at [575, 87] on span "Team members" at bounding box center [585, 90] width 46 height 8
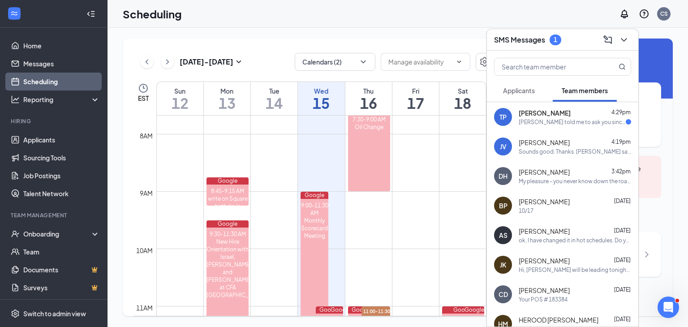
click at [569, 116] on div "Trevon Pinnock 4:29pm" at bounding box center [575, 112] width 112 height 9
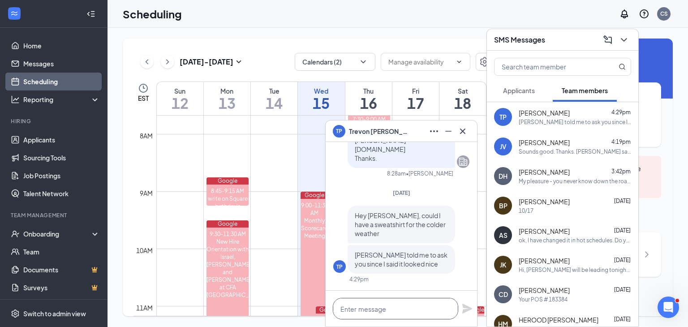
click at [416, 306] on textarea at bounding box center [395, 309] width 125 height 22
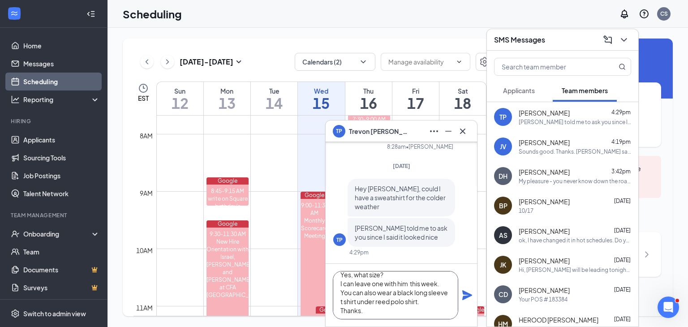
scroll to position [9, 0]
click at [377, 300] on textarea "Yes, what size? I can leave one with him this week. You can also wear a black l…" at bounding box center [395, 295] width 125 height 48
drag, startPoint x: 393, startPoint y: 298, endPoint x: 410, endPoint y: 313, distance: 22.9
click at [394, 299] on textarea "Yes, what size? I can leave one with him this week. You can also wear a black l…" at bounding box center [395, 295] width 125 height 48
click at [413, 299] on textarea "Yes, what size? I can leave one with him this week. You can also wear a black l…" at bounding box center [395, 295] width 125 height 48
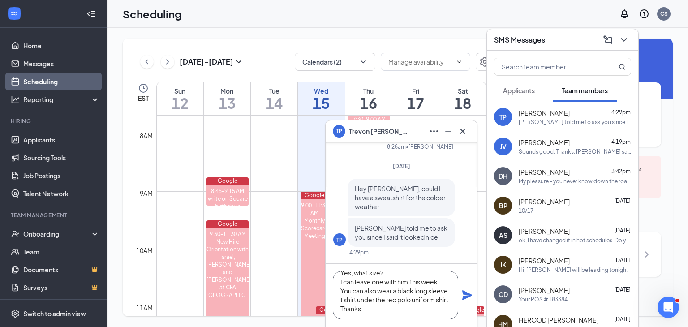
scroll to position [18, 0]
type textarea "Yes, what size? I can leave one with him this week. You can also wear a black l…"
click at [462, 293] on icon "Plane" at bounding box center [467, 295] width 11 height 11
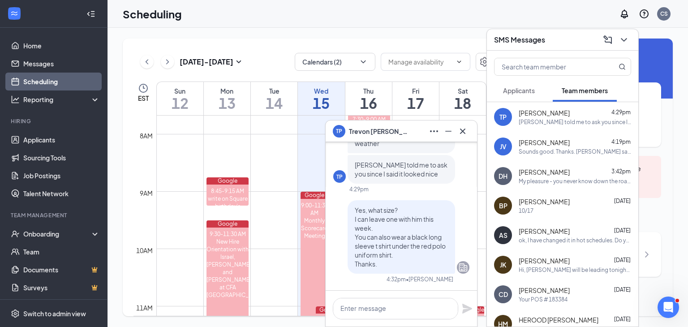
scroll to position [0, 0]
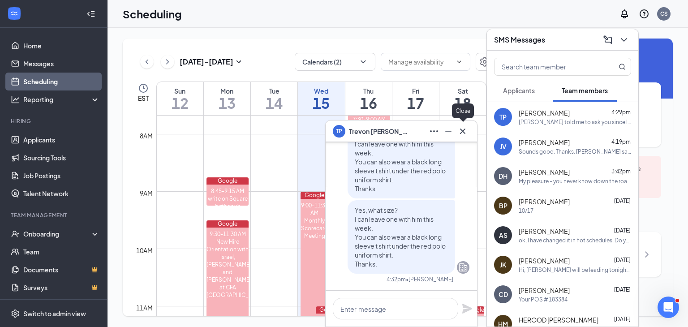
click at [465, 129] on icon "Cross" at bounding box center [462, 130] width 5 height 5
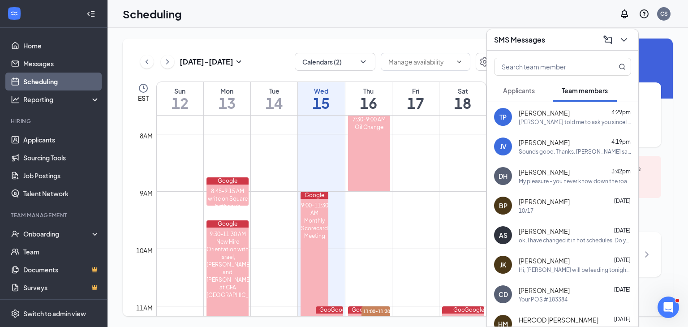
click at [521, 92] on span "Applicants" at bounding box center [519, 90] width 32 height 8
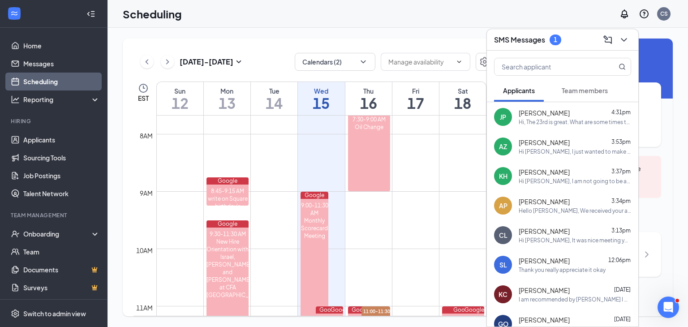
click at [553, 145] on span "[PERSON_NAME]" at bounding box center [544, 142] width 51 height 9
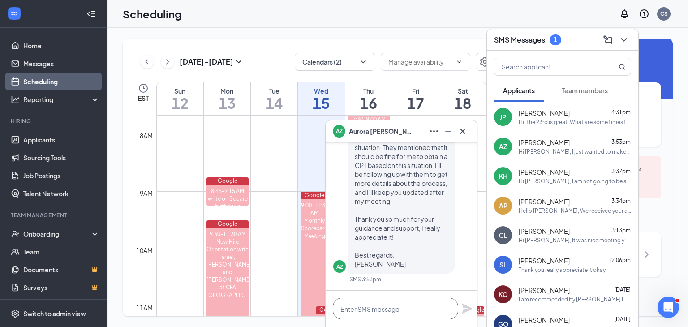
click at [415, 313] on textarea at bounding box center [395, 309] width 125 height 22
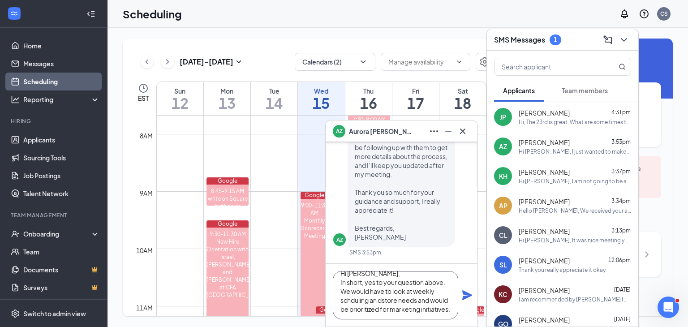
scroll to position [18, 0]
click at [380, 289] on textarea "Hi Aurora, In short, yes to your question above. We would have to look at weekl…" at bounding box center [395, 295] width 125 height 48
click at [382, 289] on textarea "Hi Aurora, In short, yes to your question above. We would have to look at weekl…" at bounding box center [395, 295] width 125 height 48
click at [409, 309] on textarea "Hi Aurora, In short, yes to your question above. We would have to look at weekl…" at bounding box center [395, 295] width 125 height 48
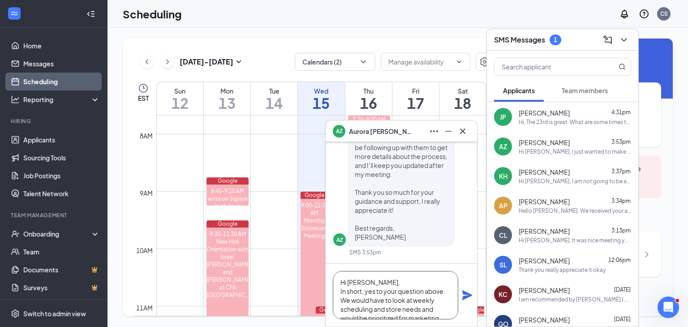
click at [422, 289] on textarea "Hi Aurora, In short, yes to your question above. We would have to look at weekl…" at bounding box center [395, 295] width 125 height 48
click at [424, 298] on textarea "Hi Aurora, In short, yes to your question above. We would have to look at weekl…" at bounding box center [395, 295] width 125 height 48
click at [423, 289] on textarea "Hi Aurora, In short, yes to your question above. We would have to look at weekl…" at bounding box center [395, 295] width 125 height 48
click at [438, 292] on textarea "Hi Aurora, In short, yes to your questions above. We would have to look at week…" at bounding box center [395, 295] width 125 height 48
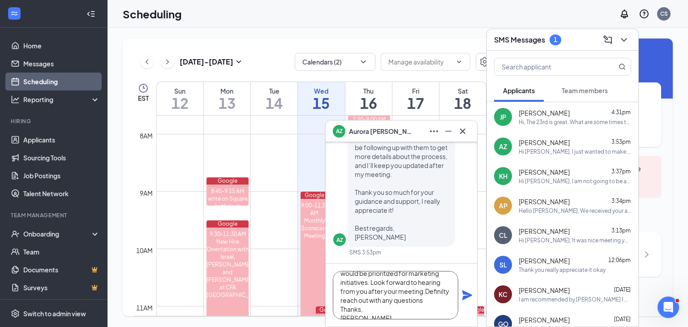
drag, startPoint x: 434, startPoint y: 290, endPoint x: 435, endPoint y: 297, distance: 7.3
click at [443, 296] on textarea "Hi Aurora, In short, yes to your questions above. We would have to look at week…" at bounding box center [395, 295] width 125 height 48
click at [425, 293] on textarea "Hi Aurora, In short, yes to your questions above. We would have to look at week…" at bounding box center [395, 295] width 125 height 48
click at [432, 303] on textarea "Hi Aurora, In short, yes to your questions above. We would have to look at week…" at bounding box center [395, 295] width 125 height 48
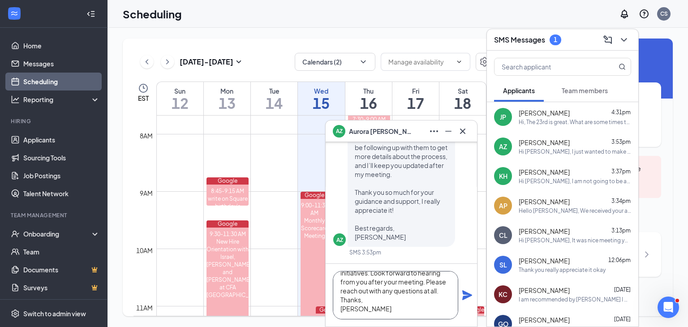
type textarea "Hi Aurora, In short, yes to your questions above. We would have to look at week…"
click at [468, 293] on icon "Plane" at bounding box center [467, 295] width 10 height 10
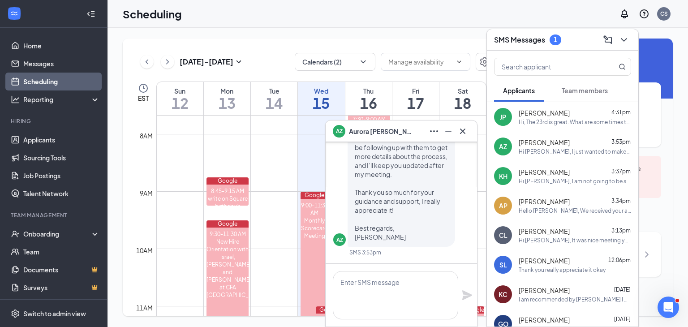
scroll to position [0, 0]
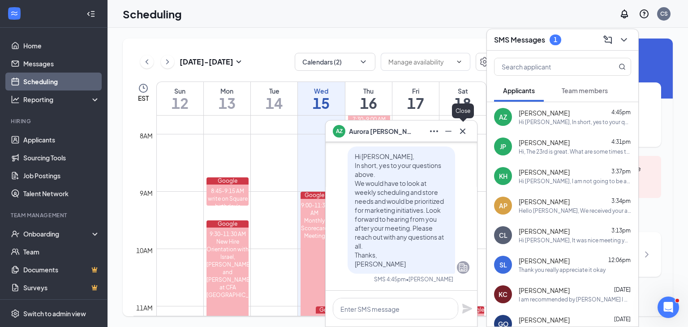
click at [461, 133] on icon "Cross" at bounding box center [462, 130] width 5 height 5
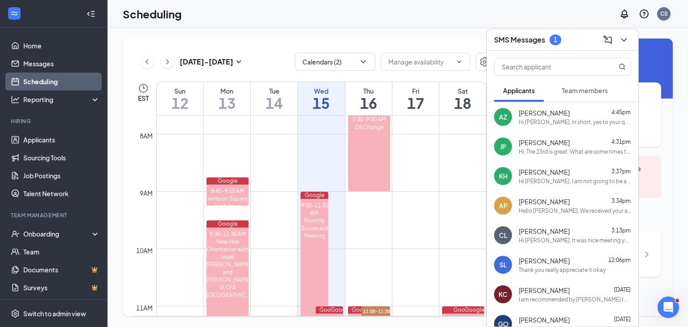
click at [578, 92] on span "Team members" at bounding box center [585, 90] width 46 height 8
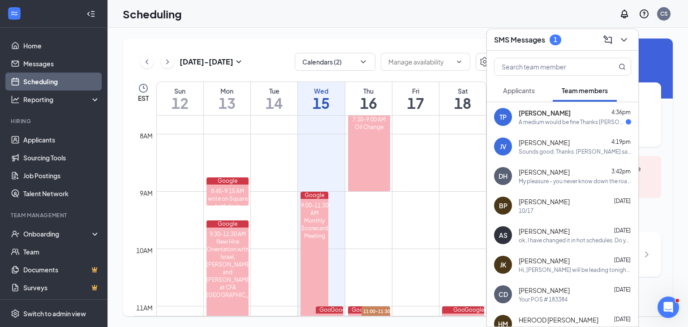
click at [566, 112] on div "Trevon Pinnock 4:36pm" at bounding box center [575, 112] width 112 height 9
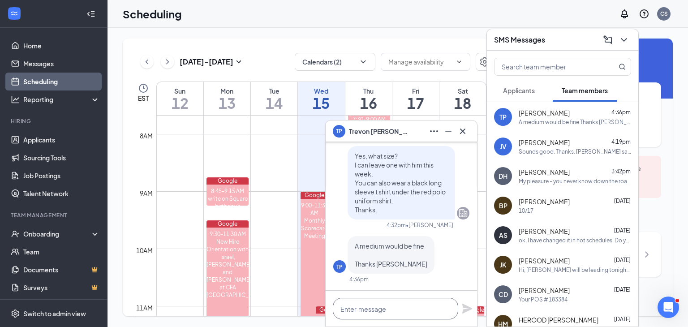
click at [389, 308] on textarea at bounding box center [395, 309] width 125 height 22
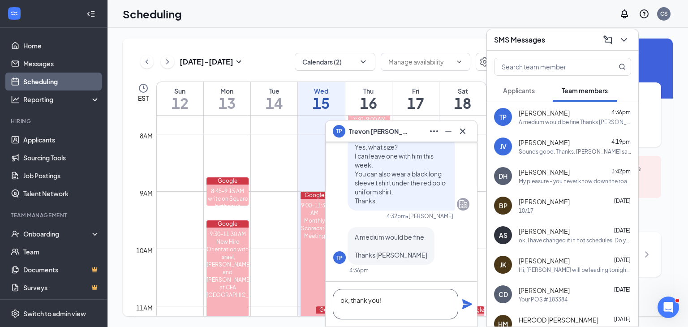
type textarea "ok, thank you!"
click at [464, 306] on icon "Plane" at bounding box center [467, 304] width 11 height 11
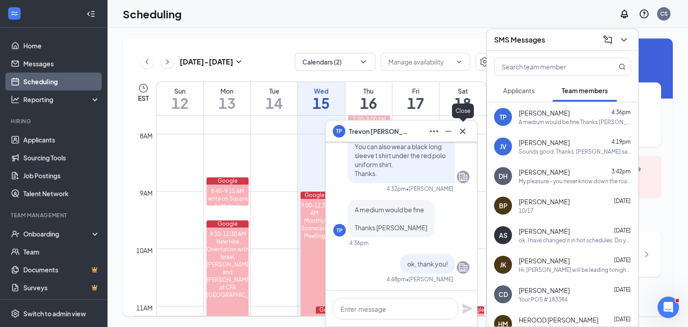
click at [466, 130] on icon "Cross" at bounding box center [463, 131] width 11 height 11
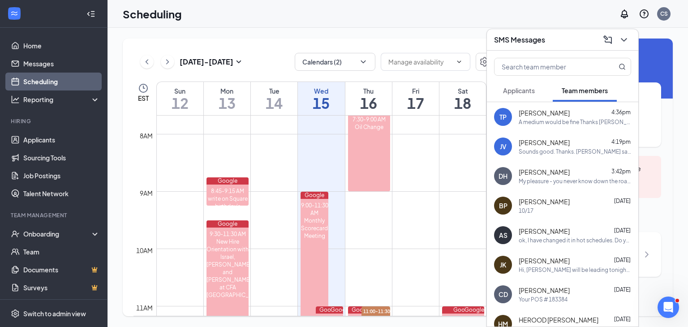
click at [518, 87] on span "Applicants" at bounding box center [519, 90] width 32 height 8
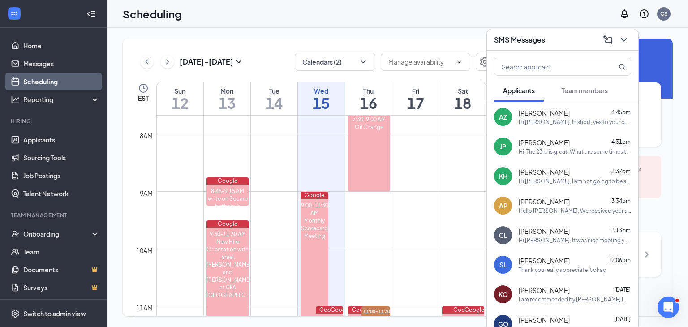
click at [563, 39] on div "SMS Messages" at bounding box center [562, 40] width 137 height 14
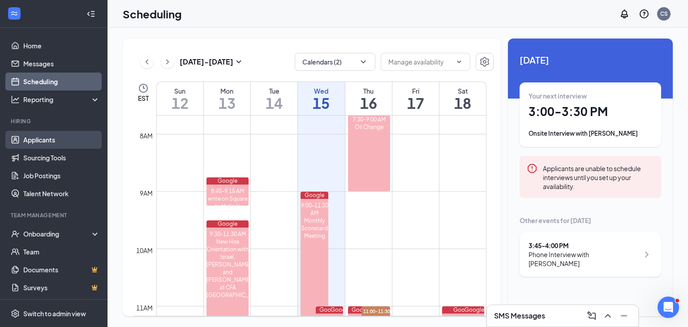
click at [58, 138] on link "Applicants" at bounding box center [61, 140] width 77 height 18
